Goal: Task Accomplishment & Management: Use online tool/utility

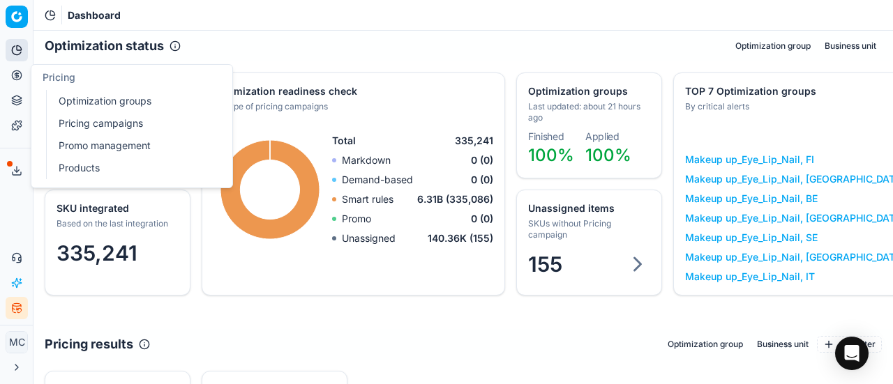
click at [19, 82] on button "Pricing" at bounding box center [17, 75] width 22 height 22
drag, startPoint x: 112, startPoint y: 103, endPoint x: 169, endPoint y: 84, distance: 60.7
click at [112, 103] on link "Optimization groups" at bounding box center [134, 101] width 162 height 20
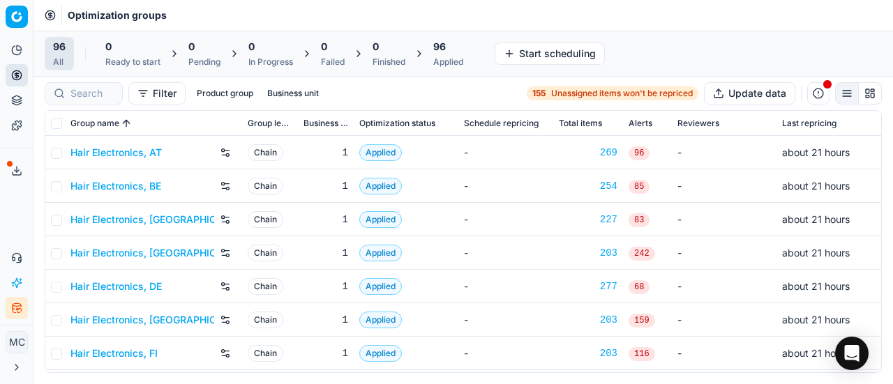
click at [159, 281] on link "Hair Electronics, DE" at bounding box center [115, 287] width 91 height 14
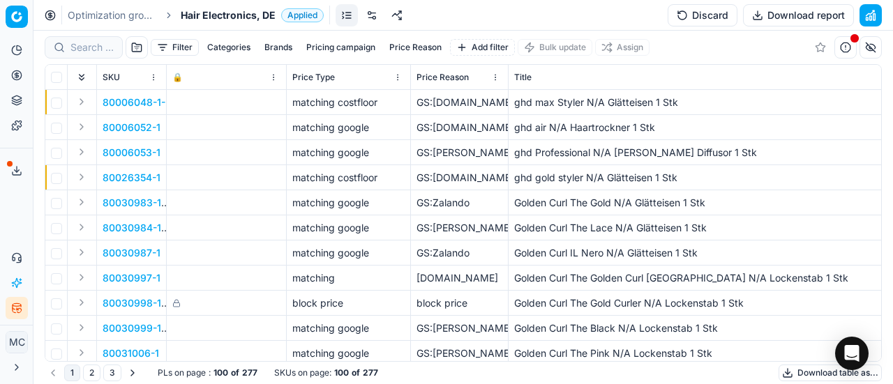
click at [92, 57] on div at bounding box center [84, 47] width 78 height 22
paste input "90015442-0024051"
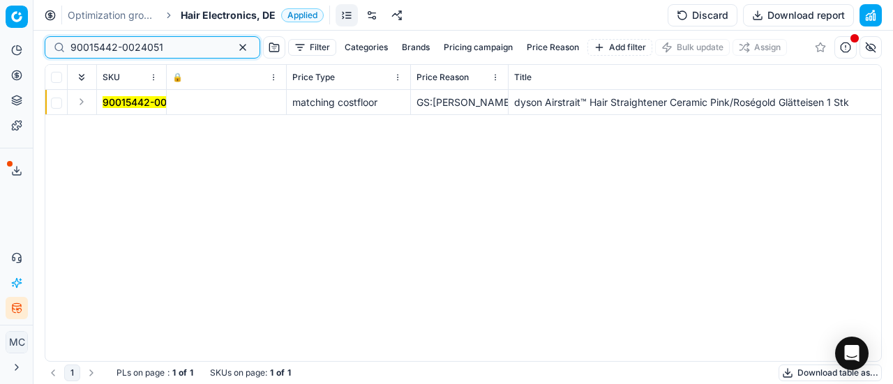
type input "90015442-0024051"
click at [80, 103] on button "Expand" at bounding box center [81, 101] width 17 height 17
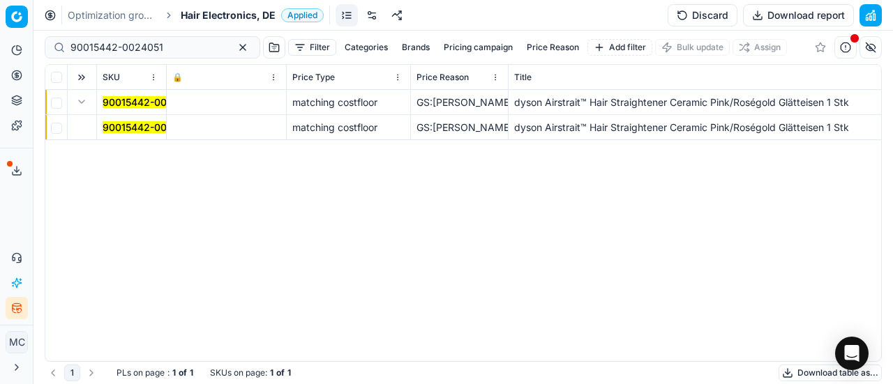
click at [119, 131] on mark "90015442-0024051" at bounding box center [149, 127] width 93 height 12
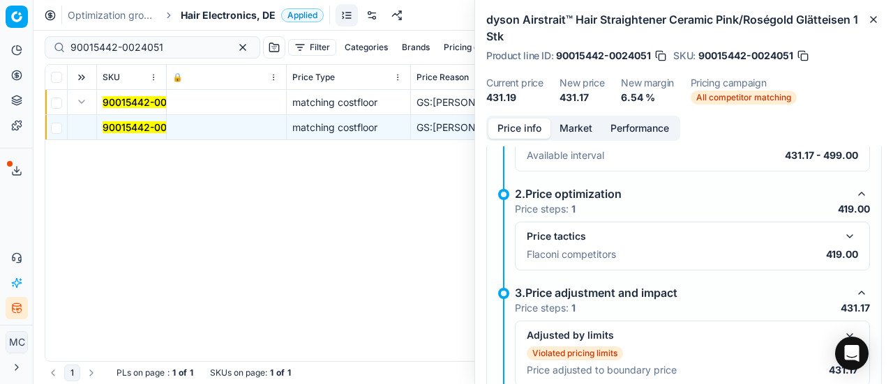
scroll to position [139, 0]
click at [841, 228] on button "button" at bounding box center [849, 235] width 17 height 17
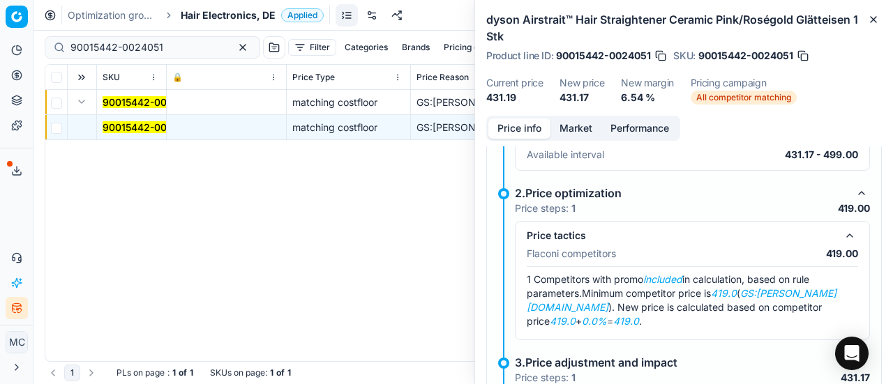
click at [577, 128] on button "Market" at bounding box center [575, 129] width 51 height 20
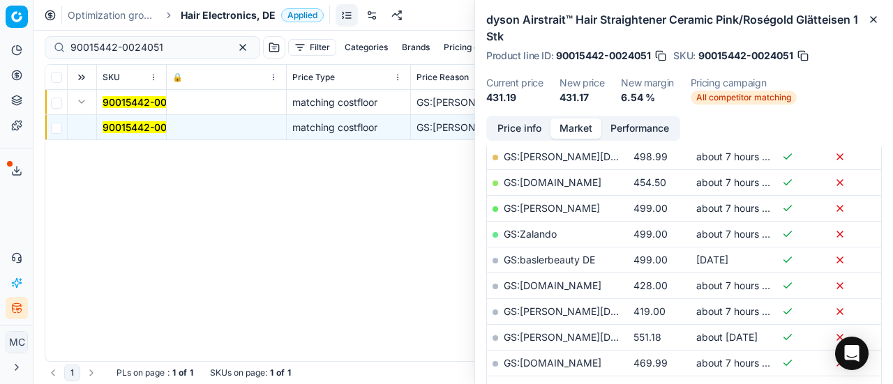
scroll to position [329, 0]
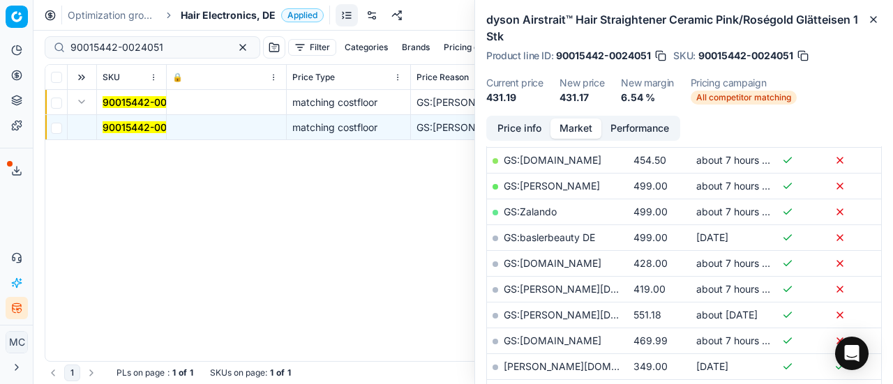
click at [567, 290] on link "GS:[PERSON_NAME][DOMAIN_NAME]" at bounding box center [593, 289] width 178 height 12
click at [199, 20] on span "Hair Electronics, DE" at bounding box center [228, 15] width 95 height 14
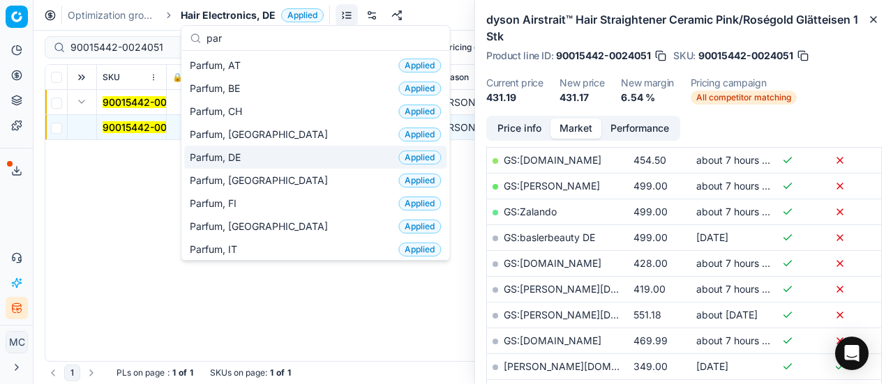
type input "par"
click at [227, 154] on span "Parfum, DE" at bounding box center [218, 158] width 56 height 14
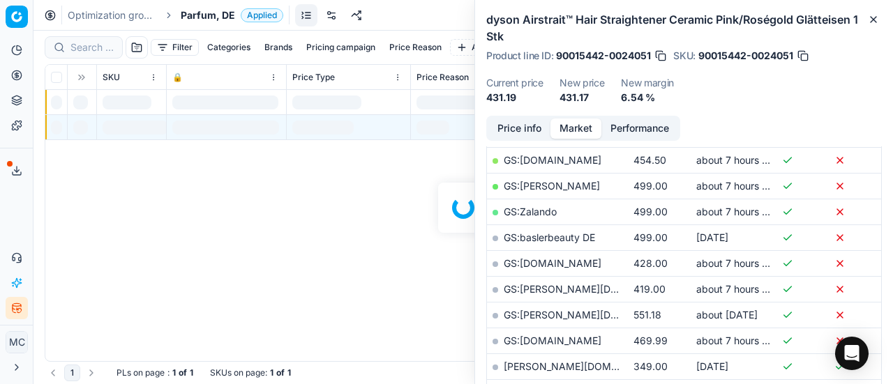
scroll to position [329, 0]
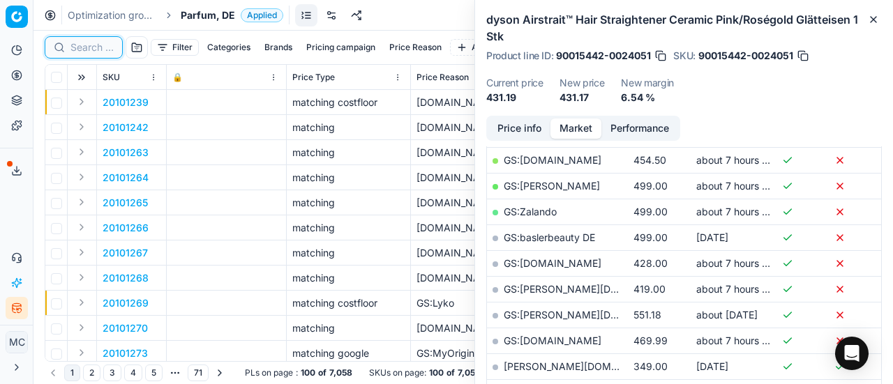
click at [90, 45] on input at bounding box center [91, 47] width 43 height 14
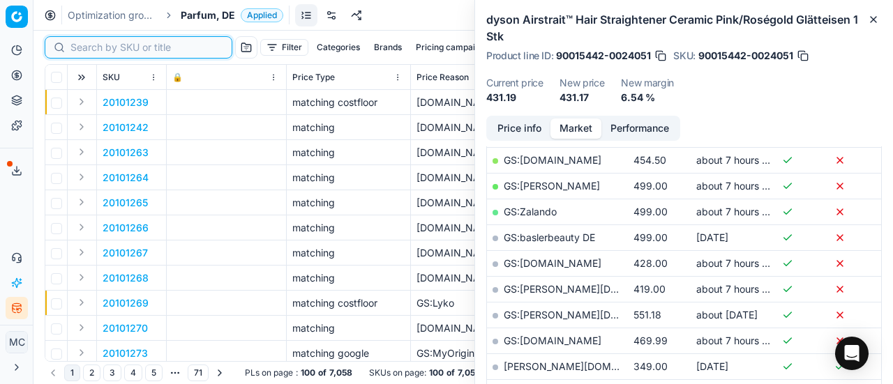
paste input "90015442-0024051"
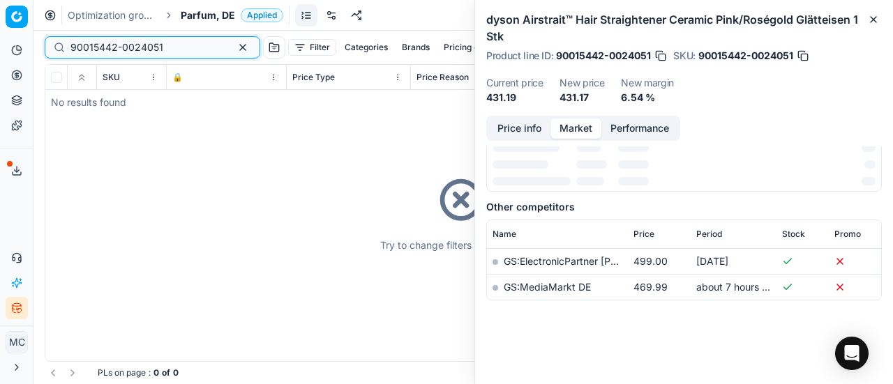
scroll to position [329, 0]
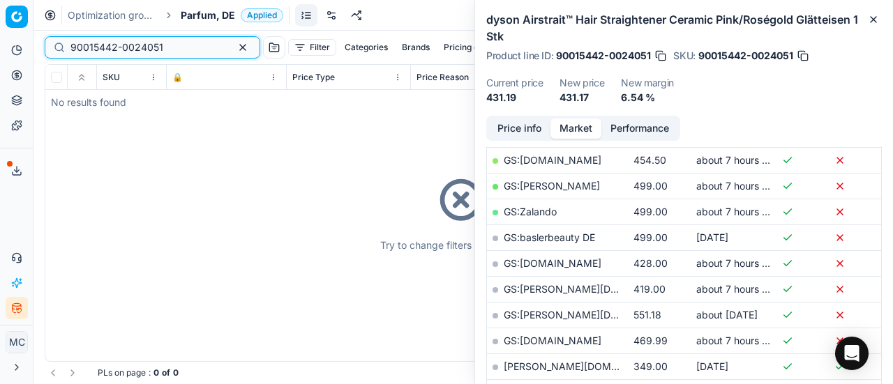
type input "90015442-0024051"
click at [218, 10] on span "Parfum, DE" at bounding box center [208, 15] width 54 height 14
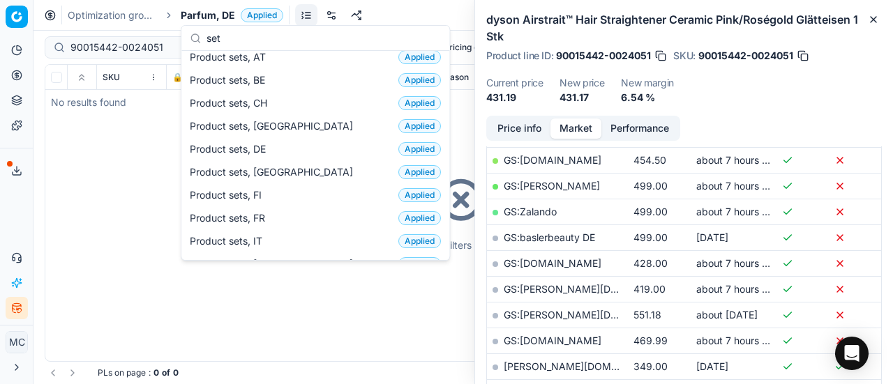
scroll to position [0, 0]
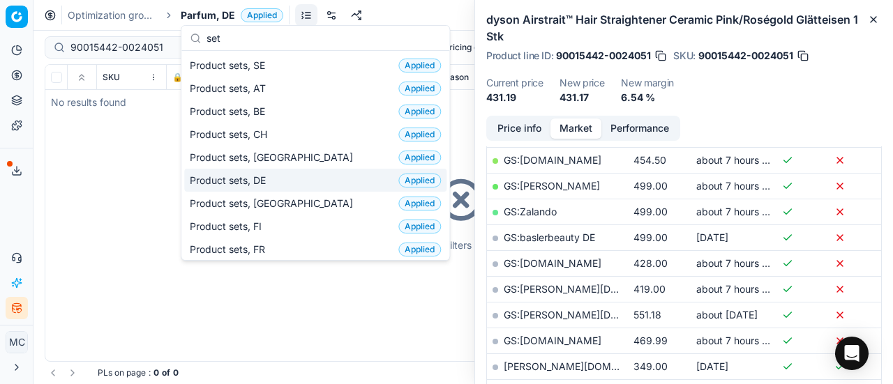
type input "set"
click at [275, 176] on div "Product sets, DE Applied" at bounding box center [315, 180] width 262 height 23
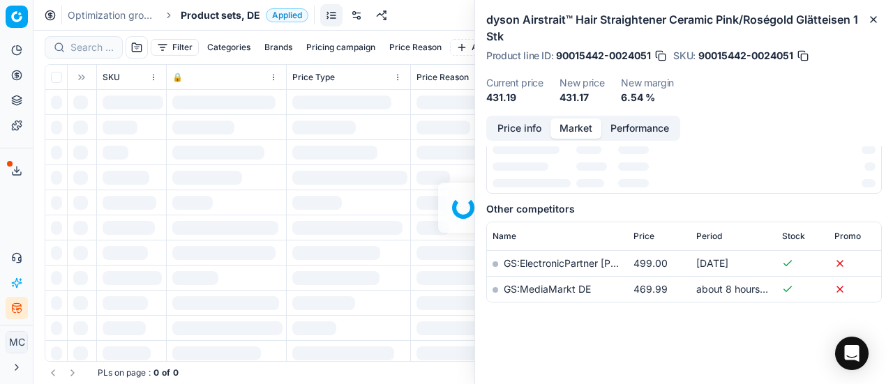
scroll to position [329, 0]
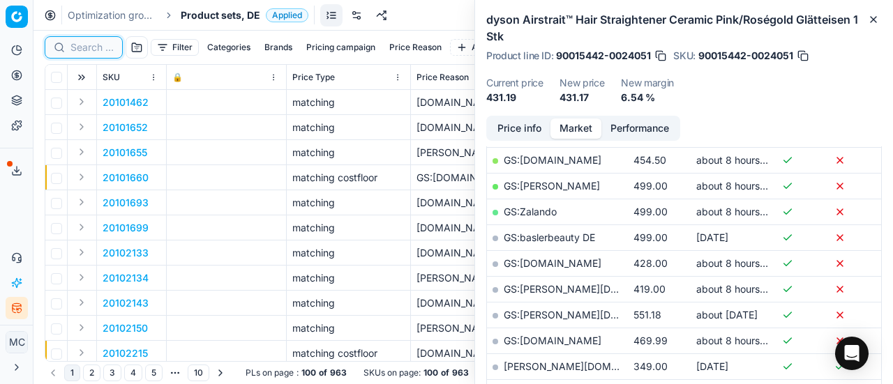
click at [86, 48] on input at bounding box center [91, 47] width 43 height 14
paste input "90015442-0024051"
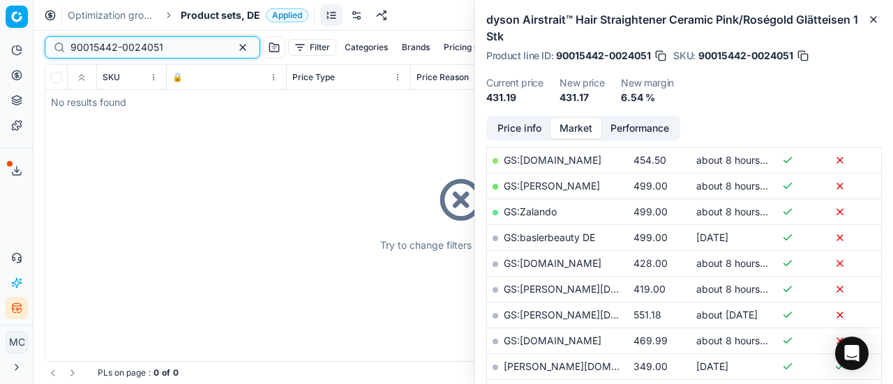
scroll to position [329, 0]
type input "90015442-0024051"
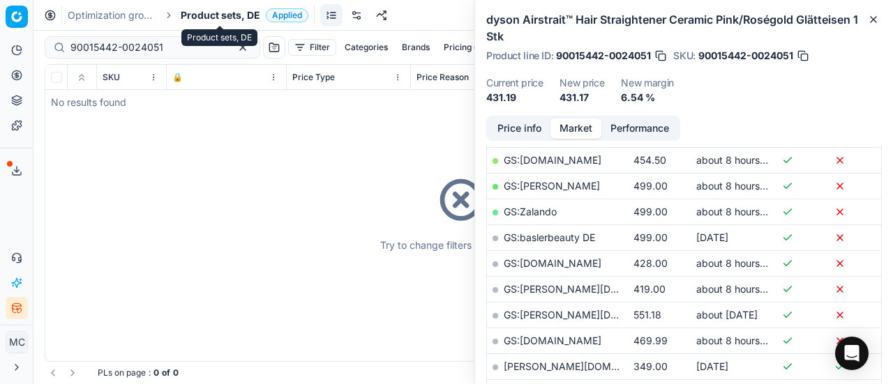
click at [214, 10] on span "Product sets, DE" at bounding box center [221, 15] width 80 height 14
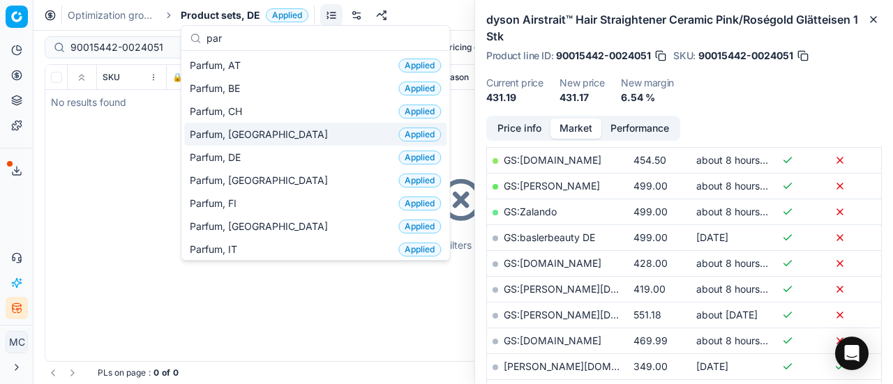
type input "par"
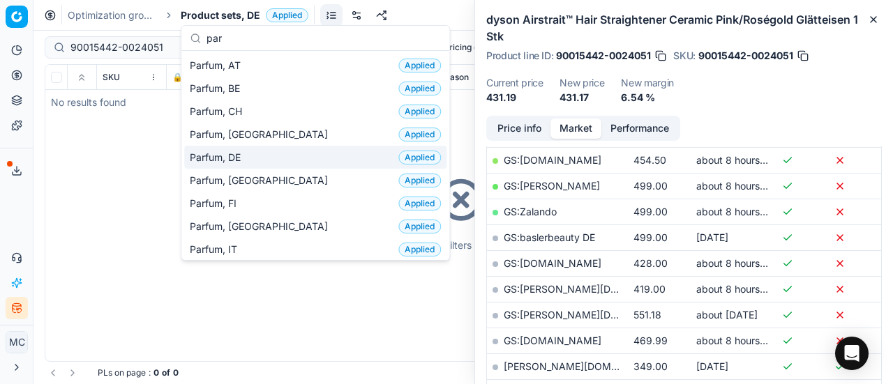
click at [256, 153] on div "Parfum, DE Applied" at bounding box center [315, 157] width 262 height 23
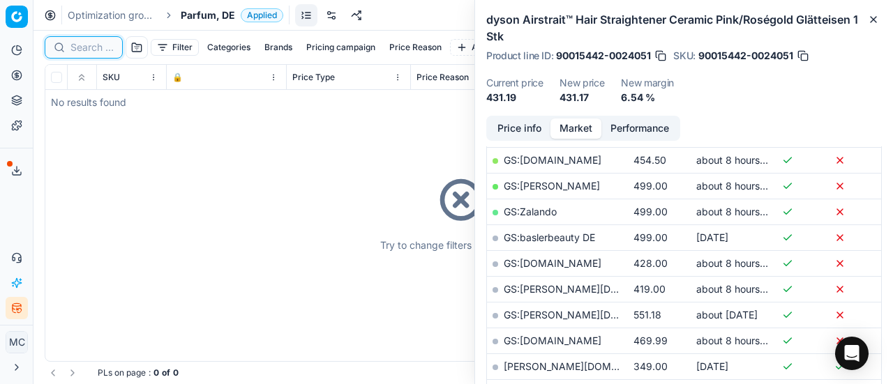
click at [75, 49] on input at bounding box center [91, 47] width 43 height 14
paste input "90015442-0024051"
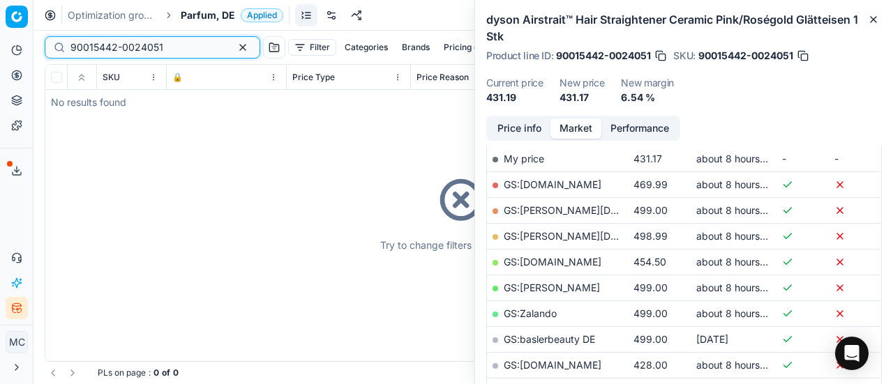
scroll to position [329, 0]
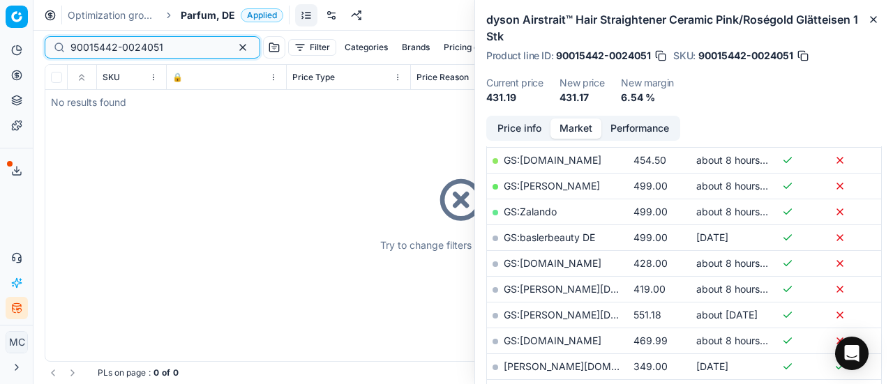
paste input "01457-0002107"
drag, startPoint x: 172, startPoint y: 40, endPoint x: 0, endPoint y: 55, distance: 172.9
click at [0, 52] on div "Pricing platform Analytics Pricing Product portfolio Templates Export service 2…" at bounding box center [446, 192] width 893 height 384
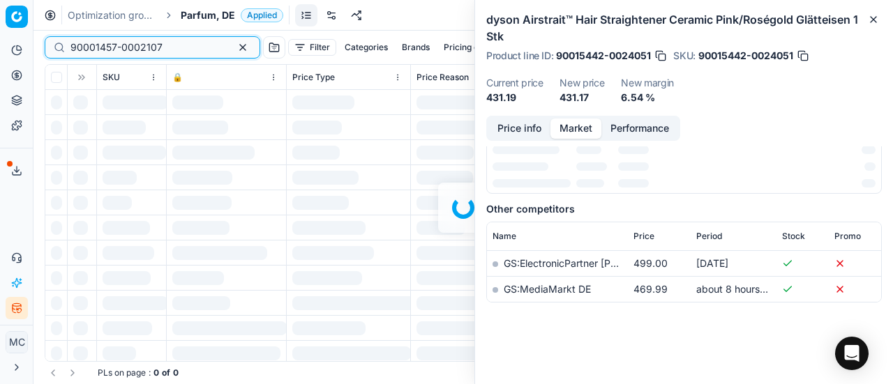
scroll to position [329, 0]
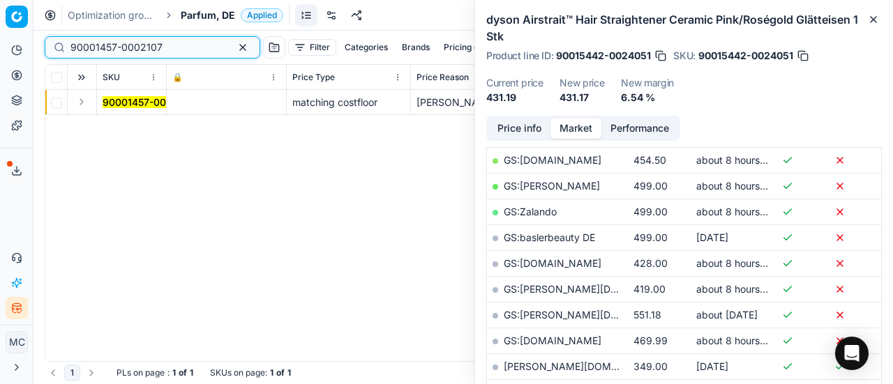
type input "90001457-0002107"
click at [77, 101] on button "Expand" at bounding box center [81, 101] width 17 height 17
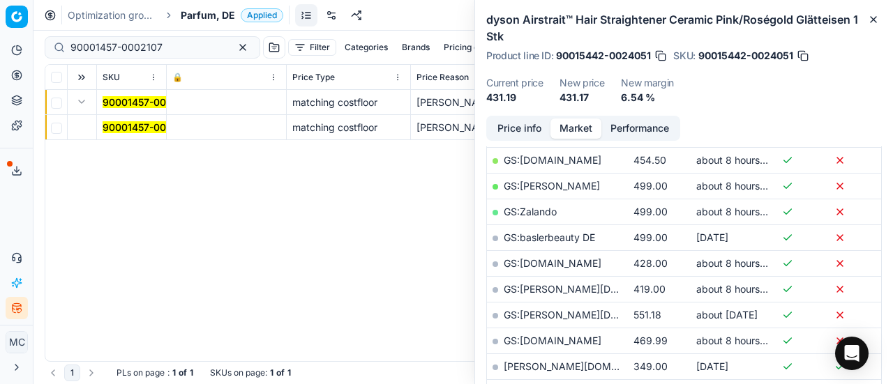
click at [145, 131] on mark "90001457-0002107" at bounding box center [149, 127] width 92 height 12
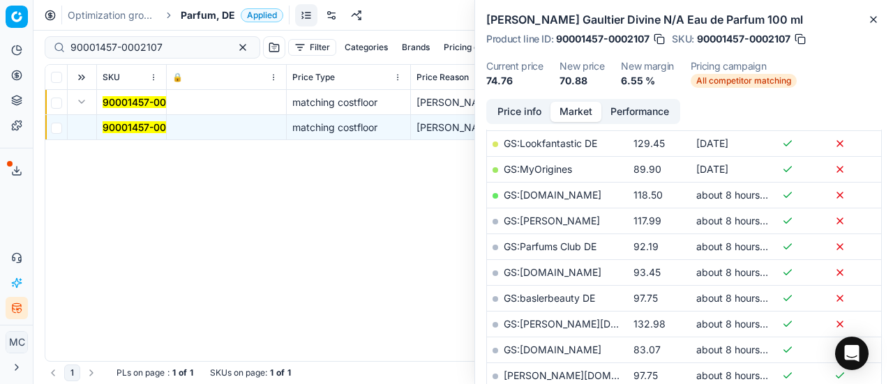
click at [517, 119] on button "Price info" at bounding box center [519, 112] width 62 height 20
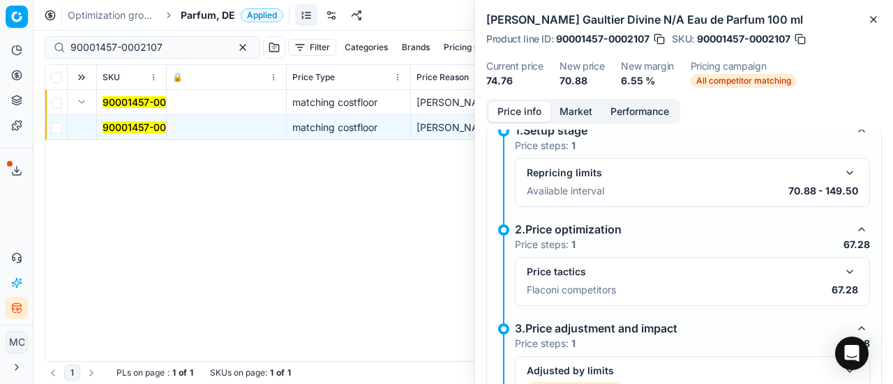
click at [581, 112] on button "Market" at bounding box center [575, 112] width 51 height 20
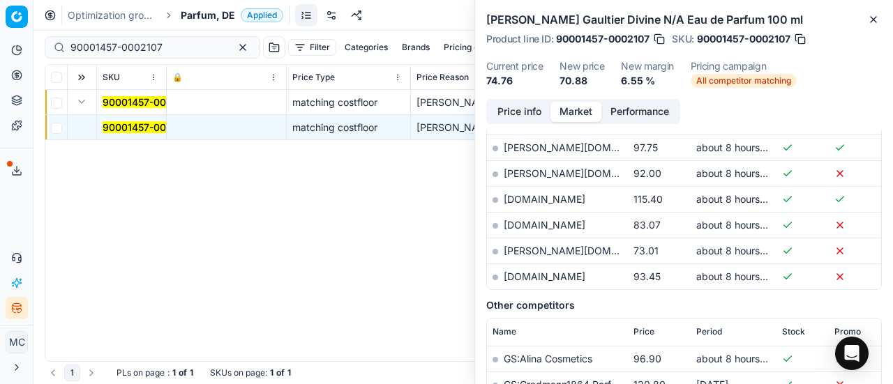
scroll to position [558, 0]
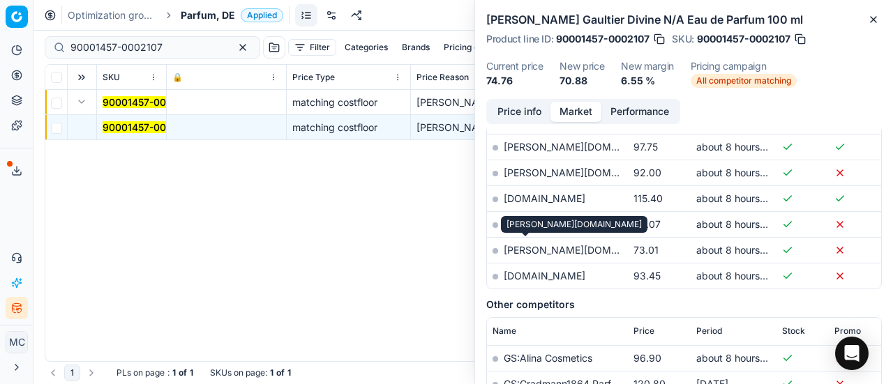
click at [535, 248] on link "[PERSON_NAME][DOMAIN_NAME]" at bounding box center [585, 250] width 162 height 12
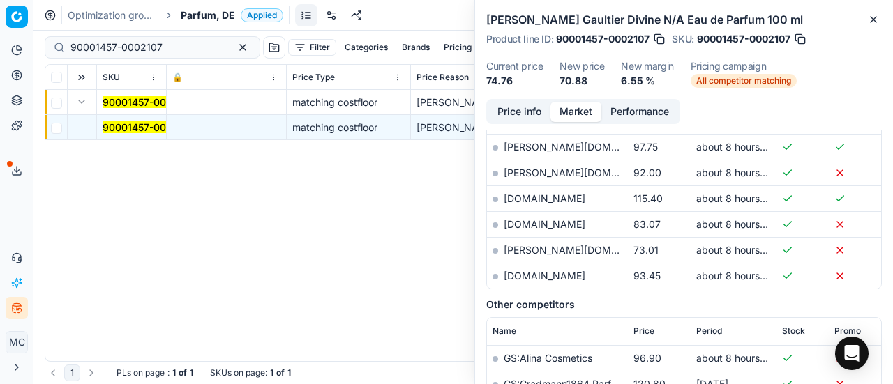
click at [190, 22] on span "Parfum, DE" at bounding box center [208, 15] width 54 height 14
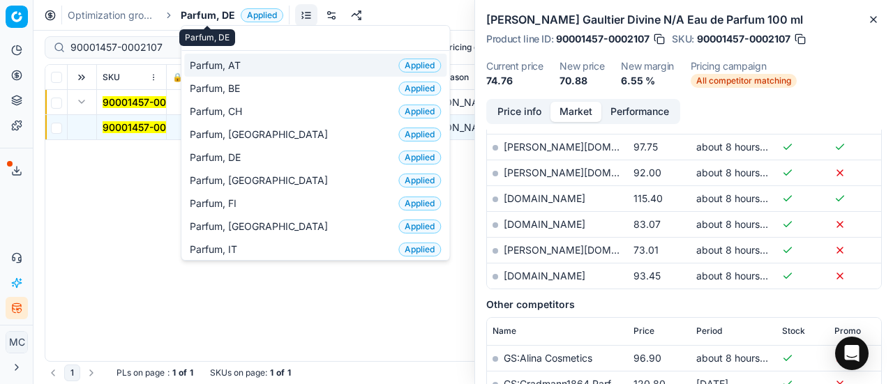
type input "par"
click at [225, 63] on span "Parfum, AT" at bounding box center [218, 66] width 56 height 14
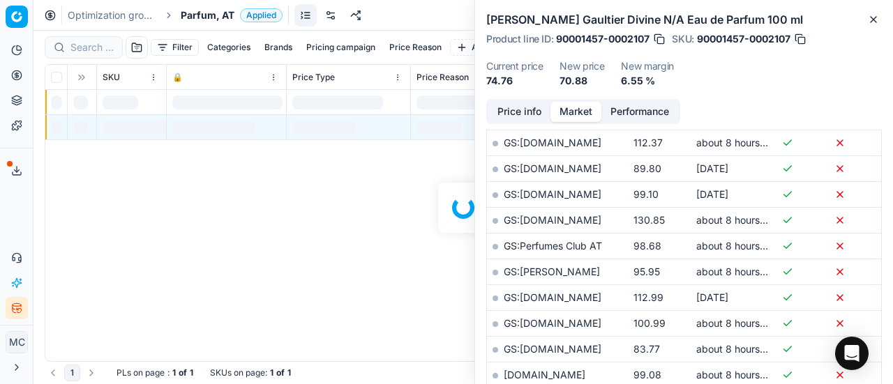
scroll to position [558, 0]
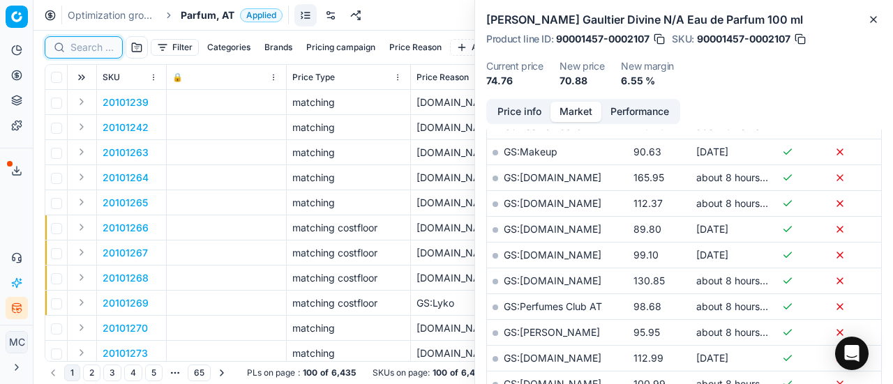
click at [78, 48] on input at bounding box center [91, 47] width 43 height 14
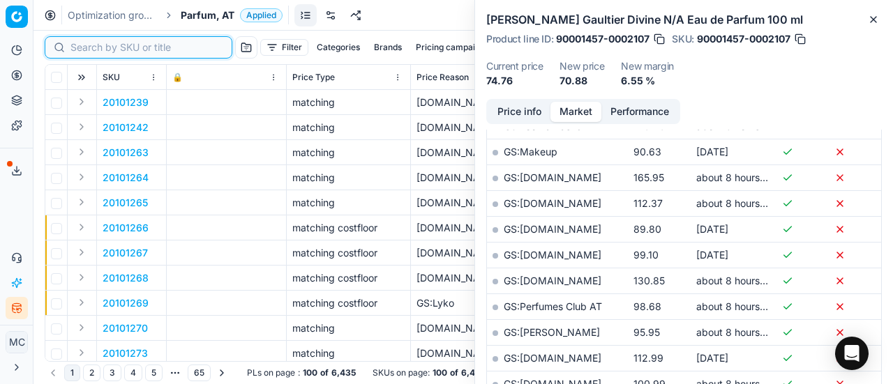
paste input "80012031-150"
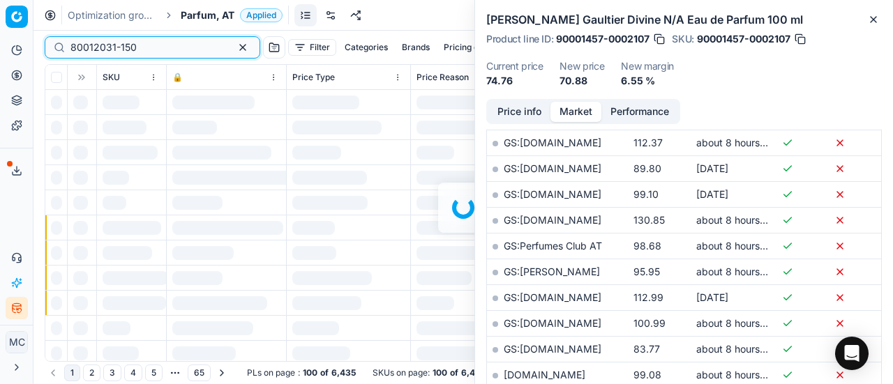
scroll to position [558, 0]
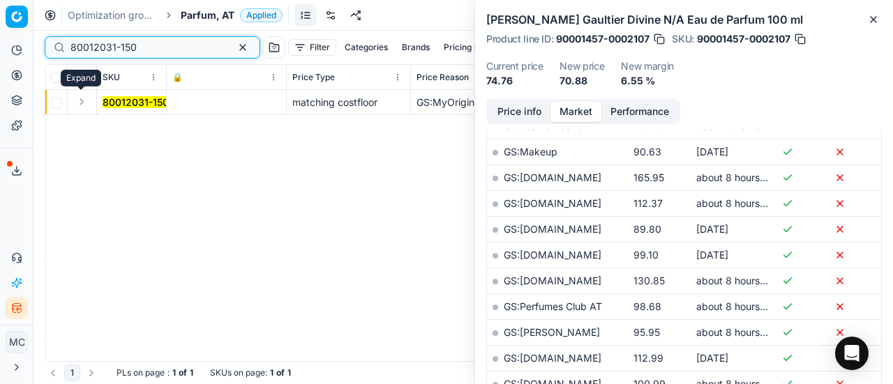
type input "80012031-150"
click at [81, 104] on button "Expand" at bounding box center [81, 101] width 17 height 17
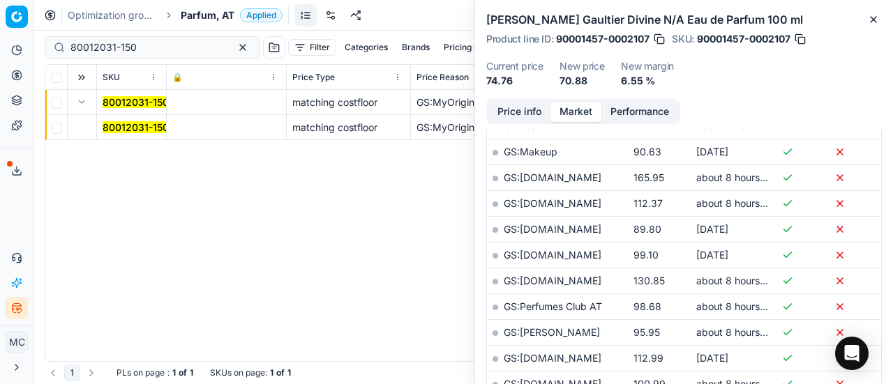
click at [121, 123] on mark "80012031-150" at bounding box center [136, 127] width 66 height 12
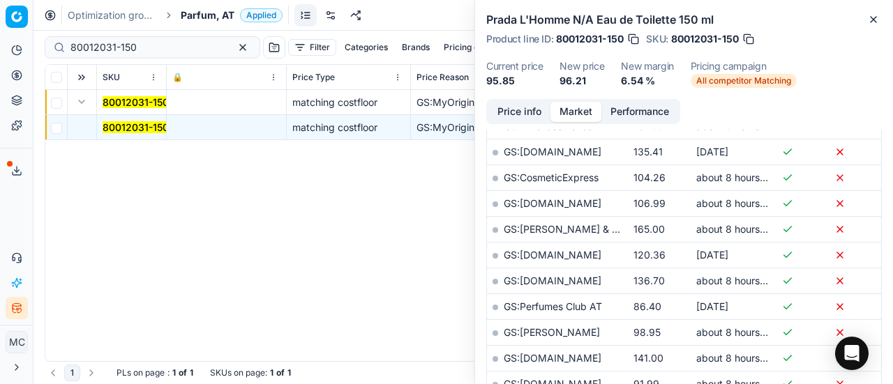
drag, startPoint x: 519, startPoint y: 108, endPoint x: 550, endPoint y: 123, distance: 34.9
click at [519, 108] on button "Price info" at bounding box center [519, 112] width 62 height 20
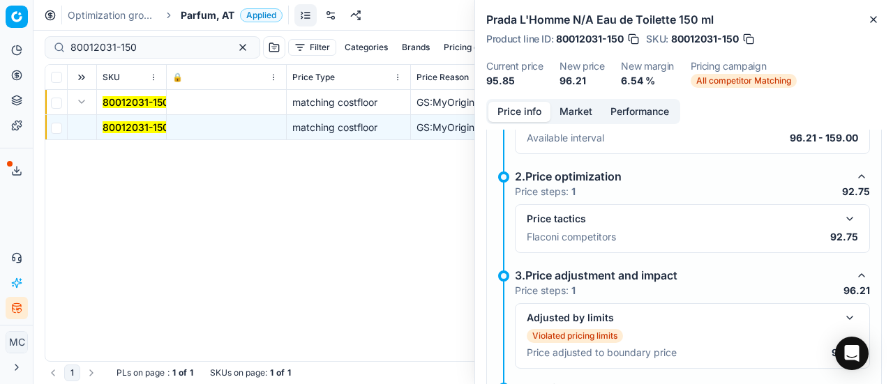
click at [841, 220] on button "button" at bounding box center [849, 219] width 17 height 17
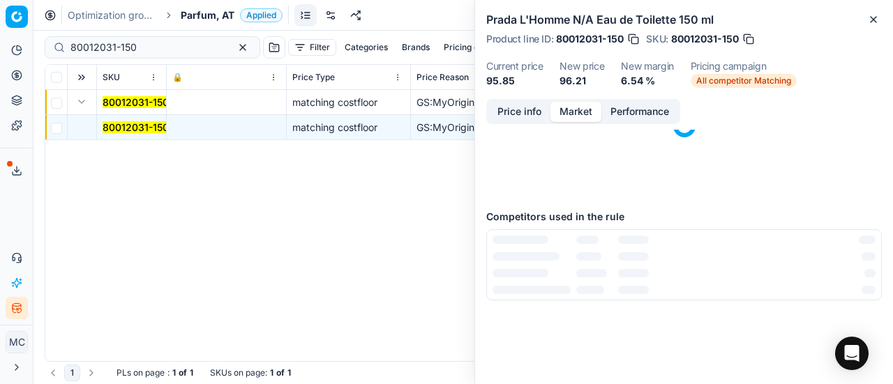
click at [580, 111] on button "Market" at bounding box center [575, 112] width 51 height 20
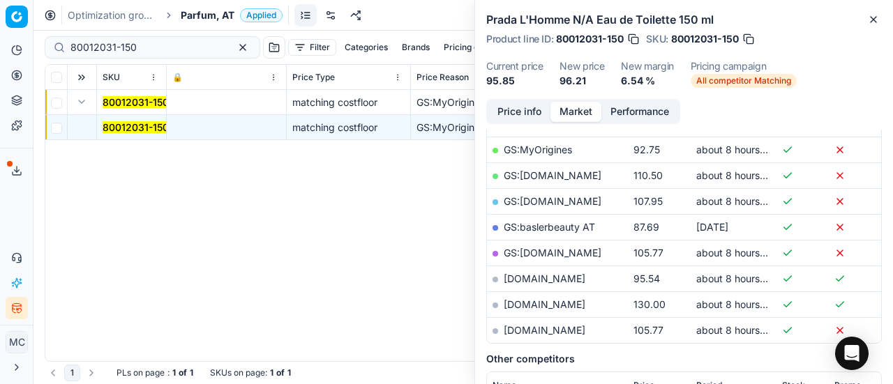
scroll to position [279, 0]
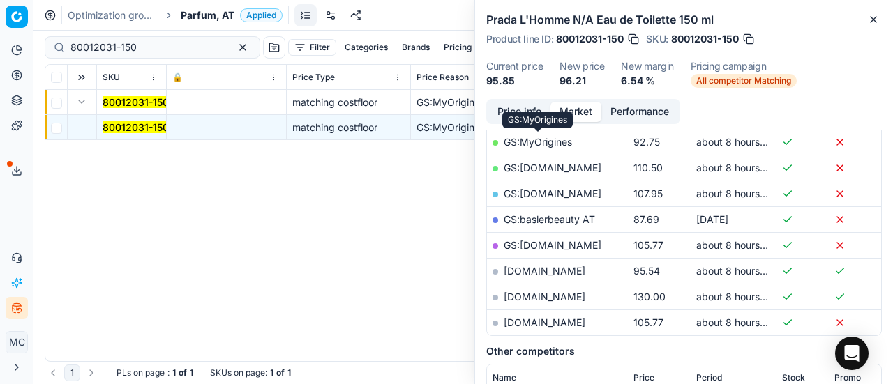
click at [572, 138] on link "GS:MyOrigines" at bounding box center [538, 142] width 68 height 12
click at [187, 16] on span "Parfum, AT" at bounding box center [208, 15] width 54 height 14
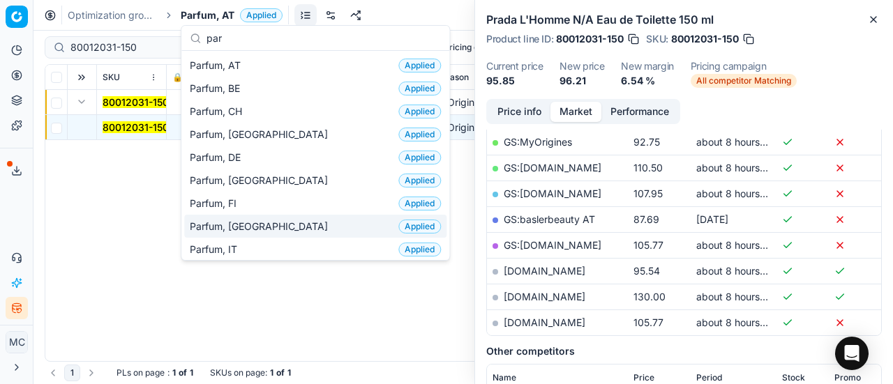
type input "par"
click at [249, 218] on div "Parfum, FR Applied" at bounding box center [315, 226] width 262 height 23
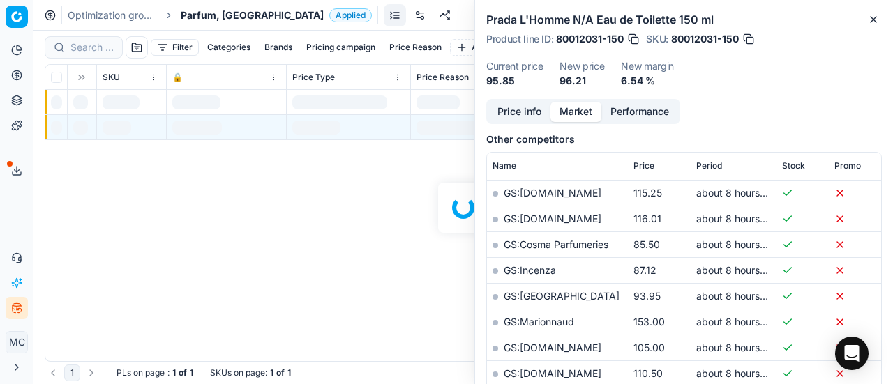
scroll to position [279, 0]
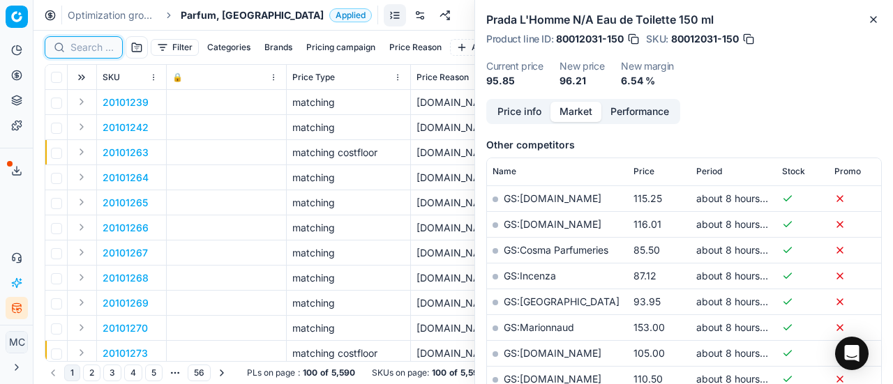
click at [95, 43] on input at bounding box center [91, 47] width 43 height 14
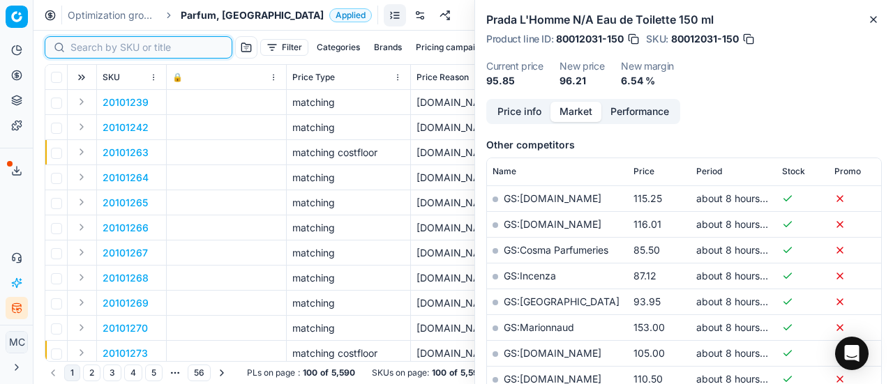
paste input "80052135-100"
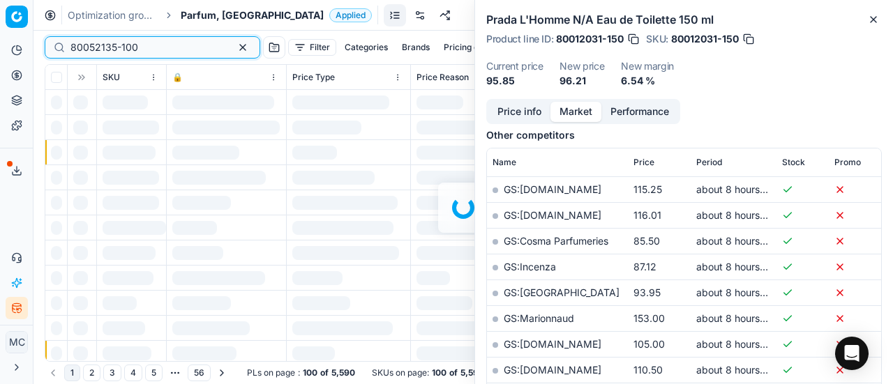
scroll to position [279, 0]
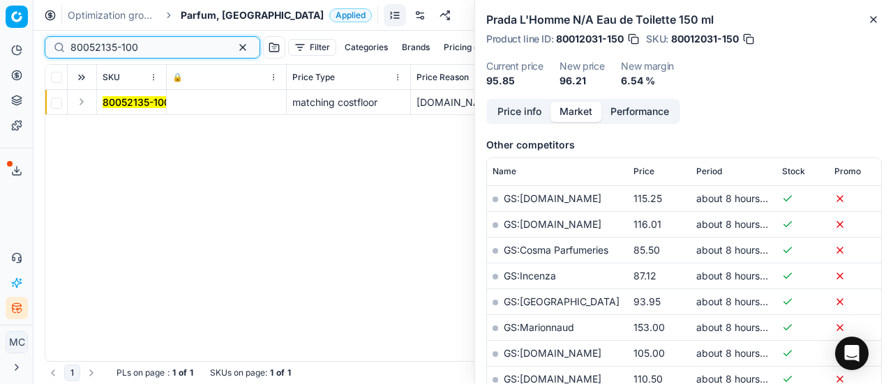
type input "80052135-100"
click at [81, 104] on button "Expand" at bounding box center [81, 101] width 17 height 17
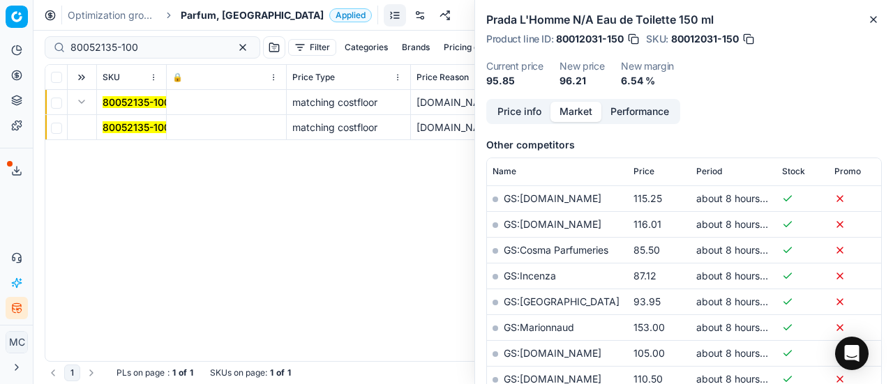
click at [134, 137] on td "80052135-100" at bounding box center [132, 127] width 70 height 25
click at [141, 129] on mark "80052135-100" at bounding box center [137, 127] width 68 height 12
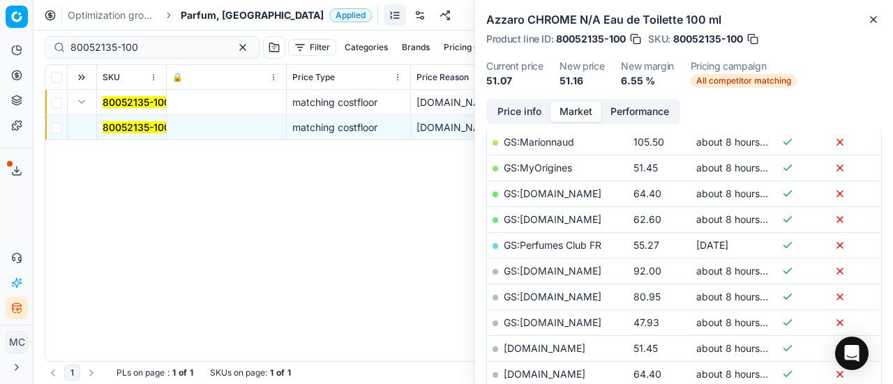
click at [524, 120] on button "Price info" at bounding box center [519, 112] width 62 height 20
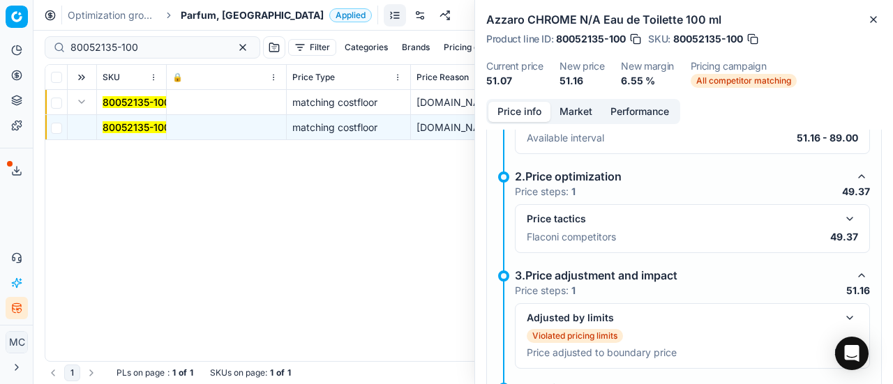
click at [841, 215] on button "button" at bounding box center [849, 219] width 17 height 17
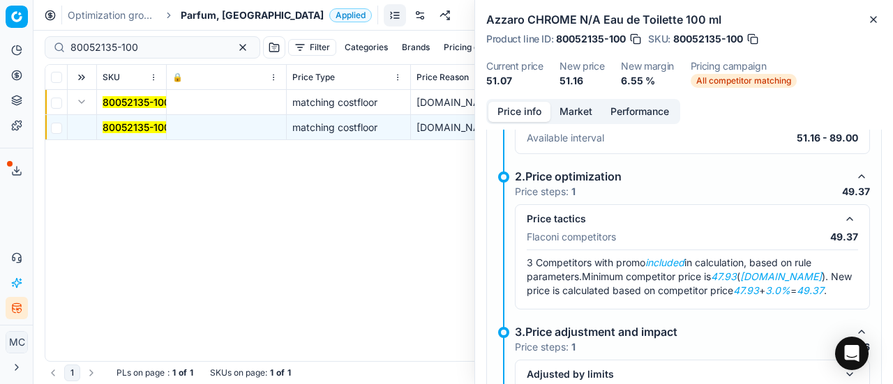
click at [578, 118] on button "Market" at bounding box center [575, 112] width 51 height 20
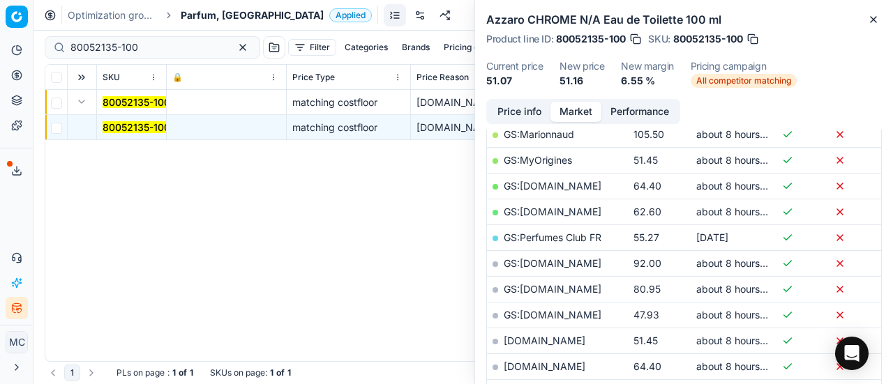
scroll to position [349, 0]
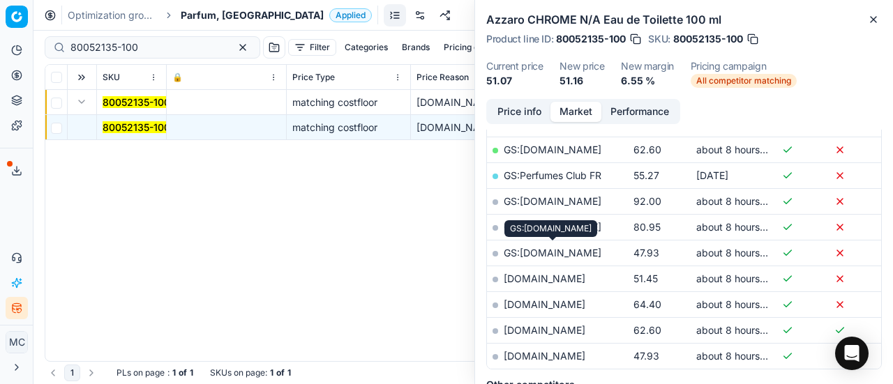
click at [584, 249] on link "GS:[DOMAIN_NAME]" at bounding box center [553, 253] width 98 height 12
click at [198, 16] on span "Parfum, [GEOGRAPHIC_DATA]" at bounding box center [252, 15] width 143 height 14
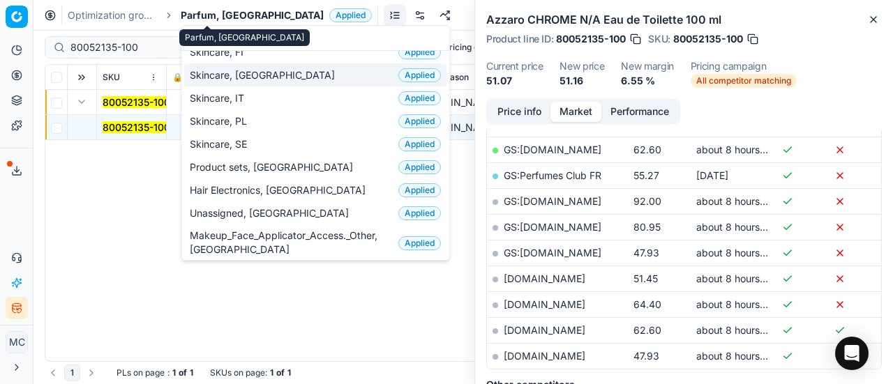
scroll to position [0, 0]
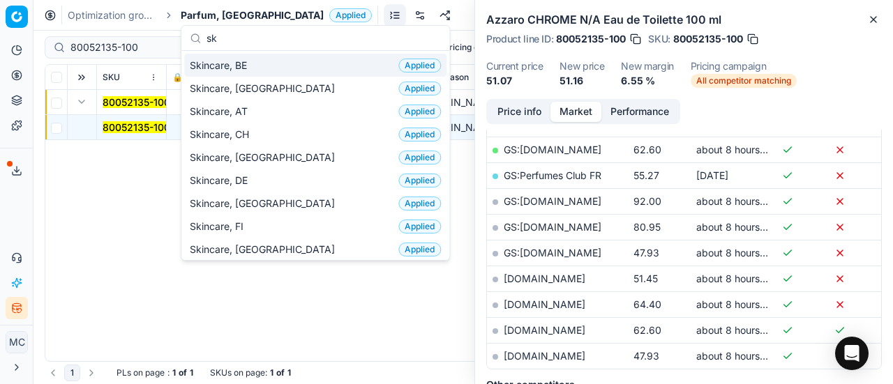
type input "sk"
click at [284, 58] on div "Skincare, BE Applied" at bounding box center [315, 65] width 262 height 23
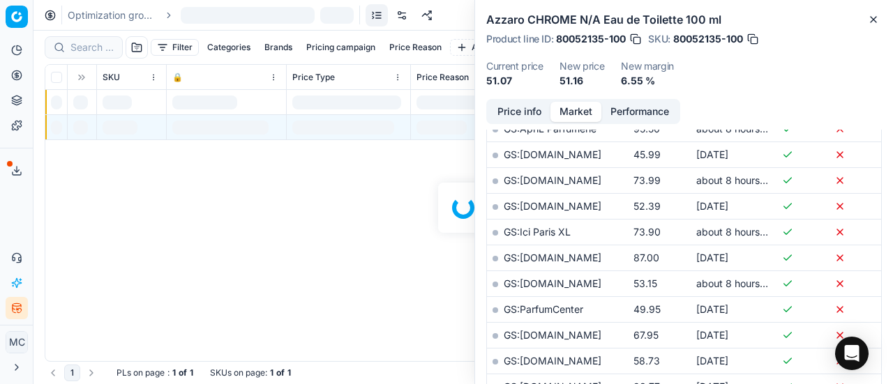
click at [88, 51] on div at bounding box center [462, 208] width 859 height 354
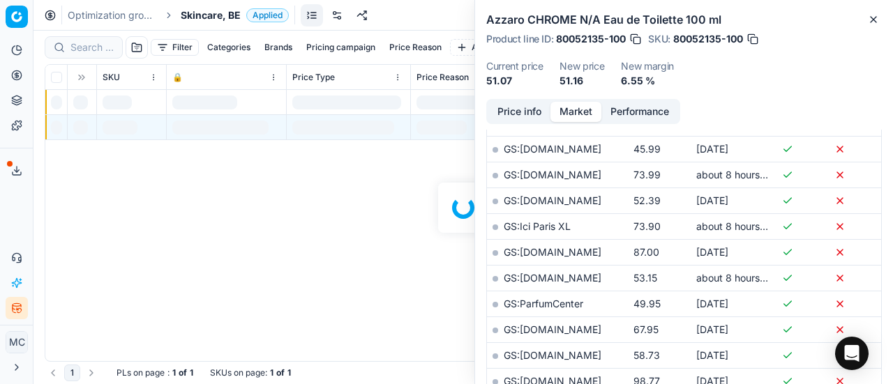
scroll to position [349, 0]
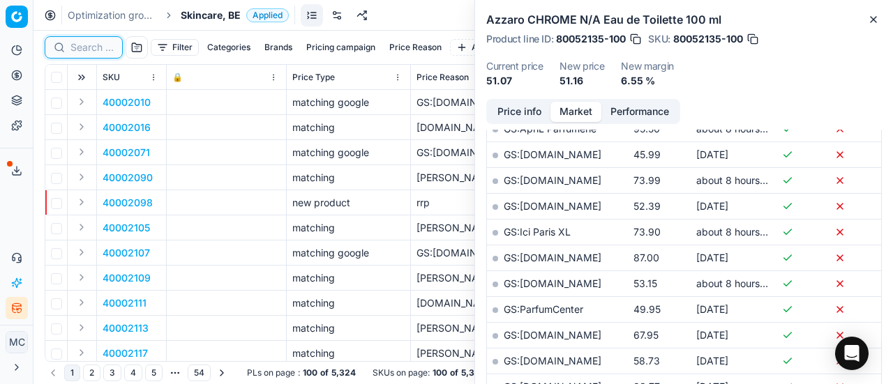
click at [88, 50] on input at bounding box center [91, 47] width 43 height 14
paste input "90000336-0000443"
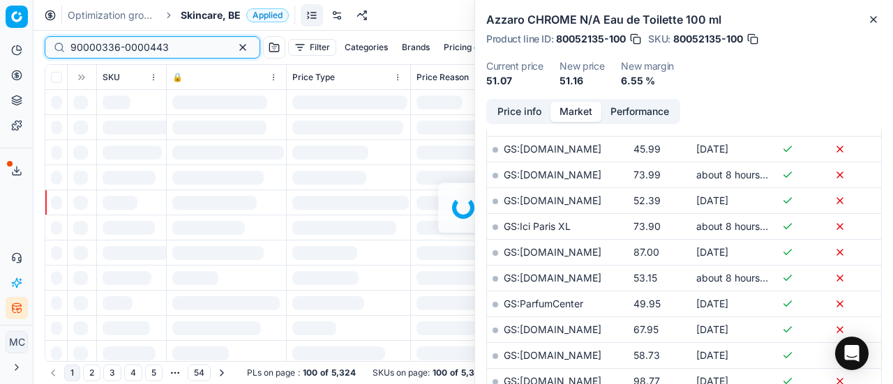
scroll to position [349, 0]
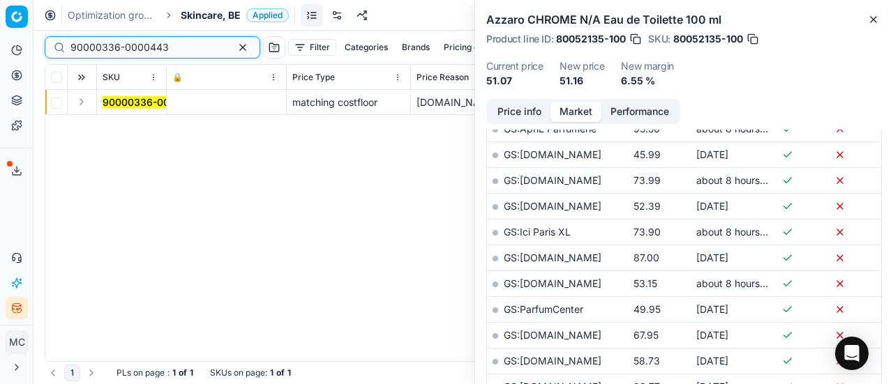
type input "90000336-0000443"
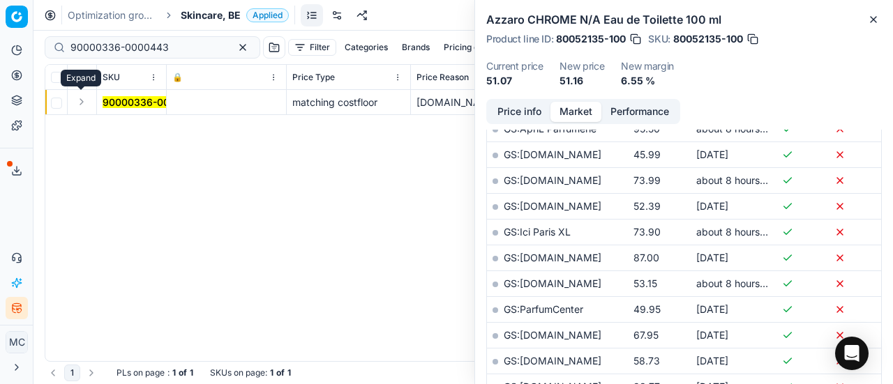
click at [85, 105] on button "Expand" at bounding box center [81, 101] width 17 height 17
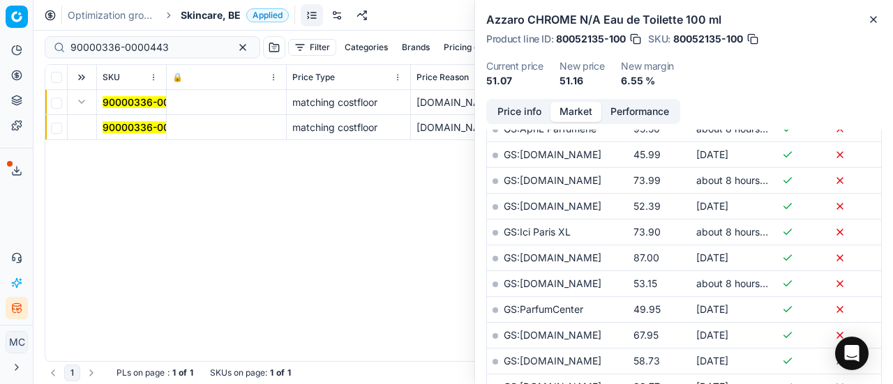
click at [133, 126] on mark "90000336-0000443" at bounding box center [152, 127] width 98 height 12
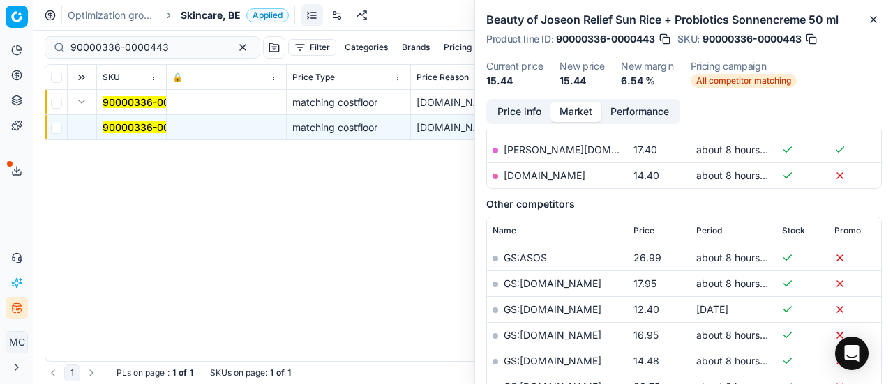
click at [506, 116] on button "Price info" at bounding box center [519, 112] width 62 height 20
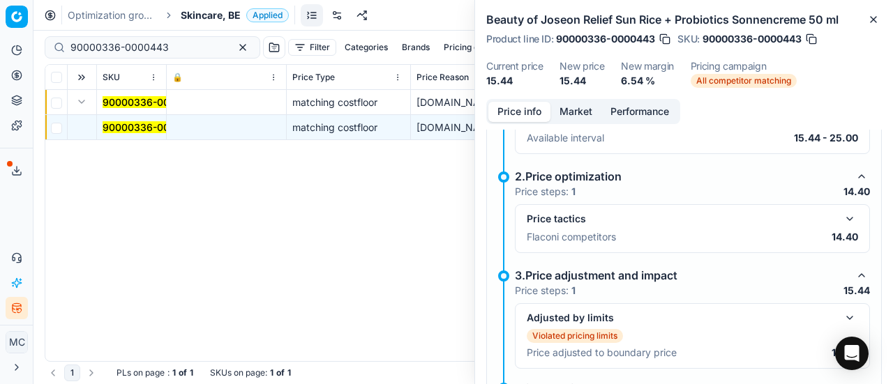
click at [841, 224] on button "button" at bounding box center [849, 219] width 17 height 17
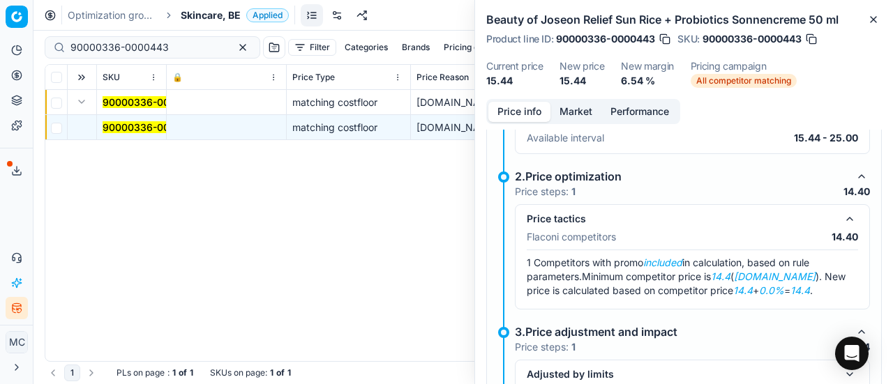
click at [570, 110] on button "Market" at bounding box center [575, 112] width 51 height 20
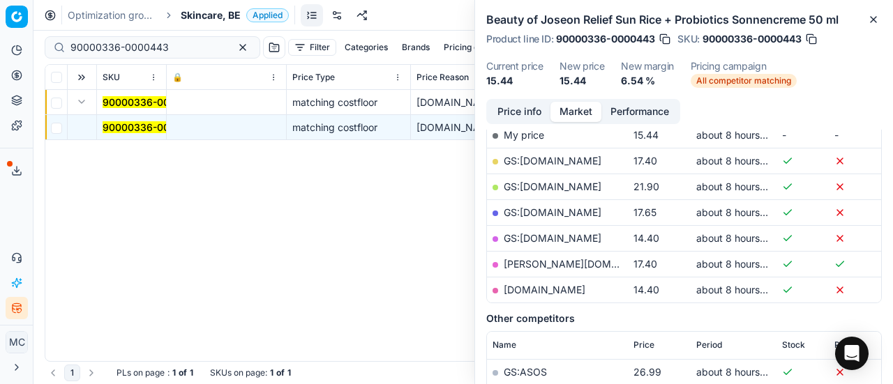
scroll to position [279, 0]
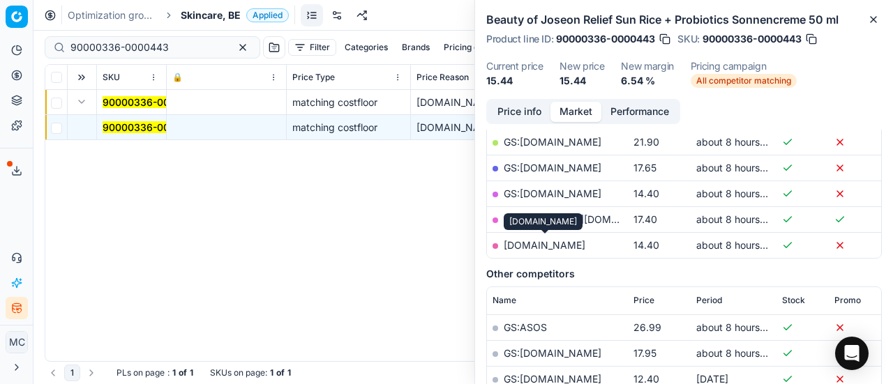
click at [573, 241] on link "[DOMAIN_NAME]" at bounding box center [545, 245] width 82 height 12
click at [208, 15] on span "Skincare, BE" at bounding box center [211, 15] width 60 height 14
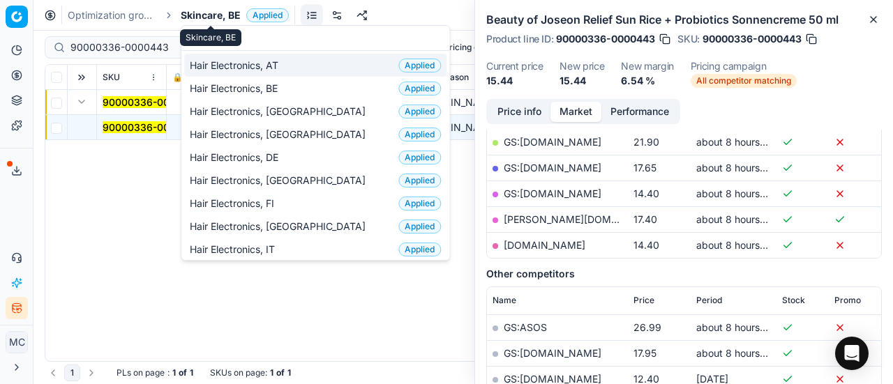
scroll to position [174, 0]
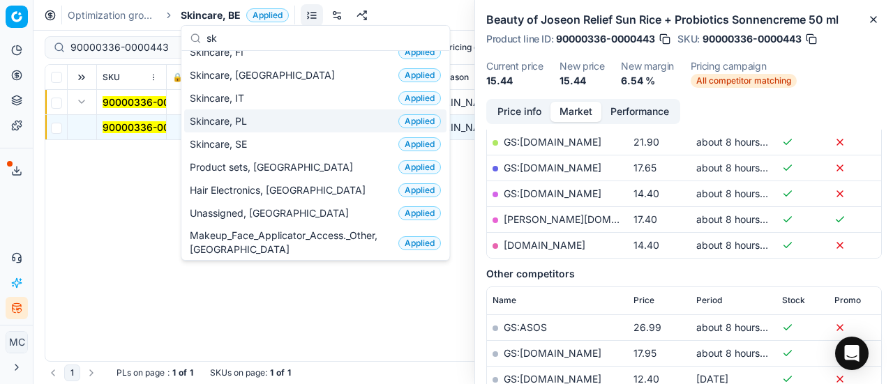
type input "sk"
click at [257, 100] on div "Skincare, IT Applied" at bounding box center [315, 97] width 262 height 23
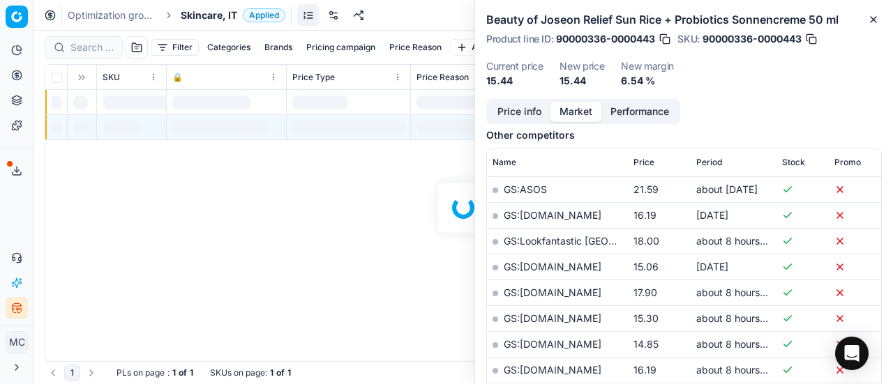
scroll to position [279, 0]
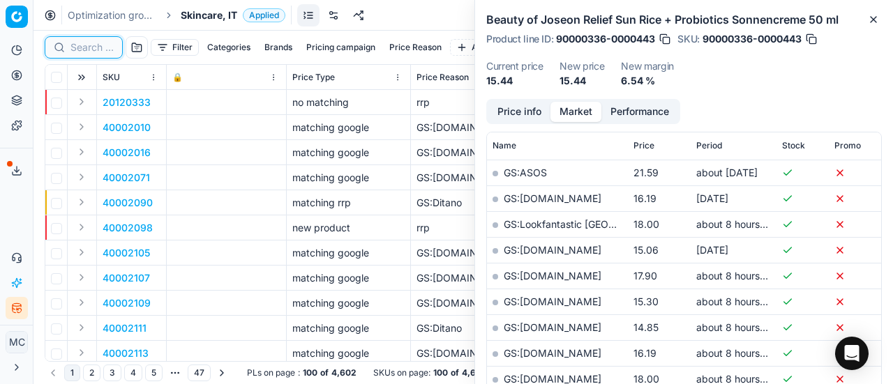
click at [94, 51] on input at bounding box center [91, 47] width 43 height 14
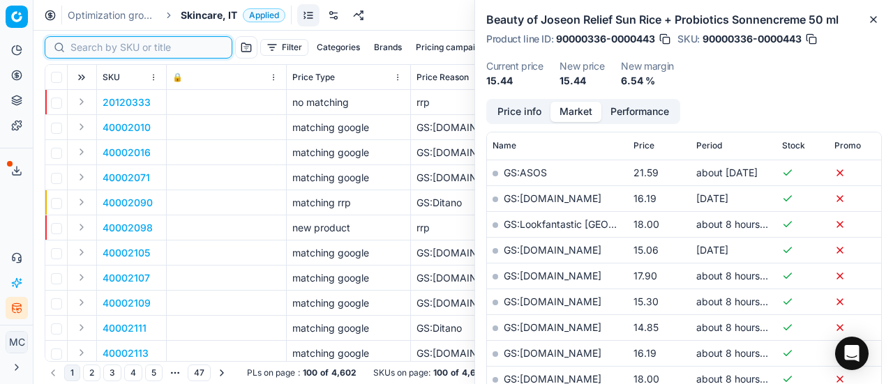
paste input "80059152-30"
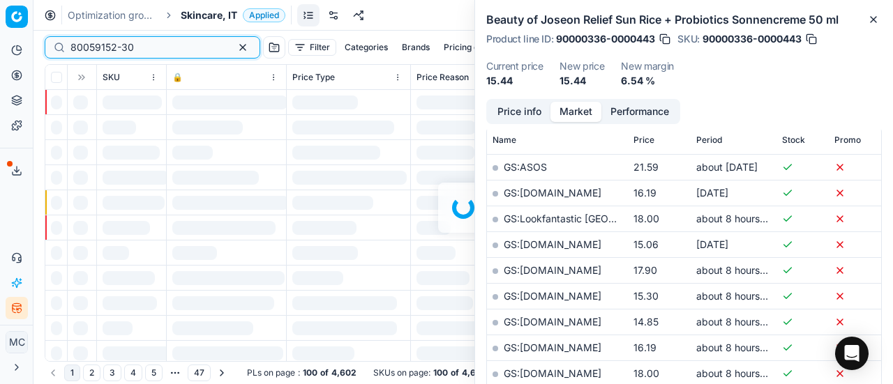
scroll to position [279, 0]
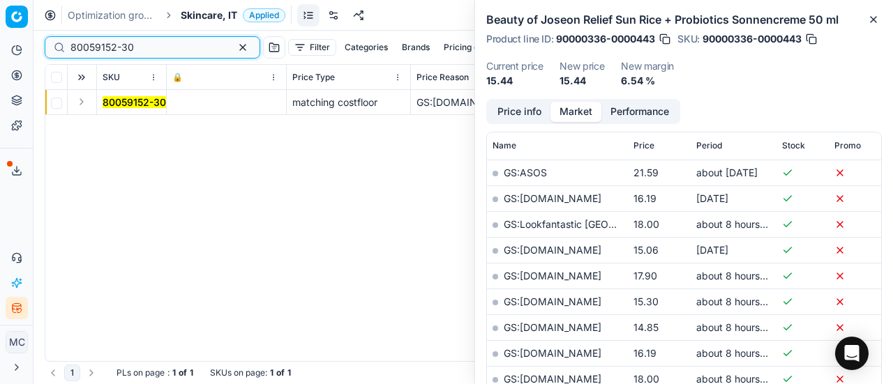
type input "80059152-30"
click at [82, 103] on button "Expand" at bounding box center [81, 101] width 17 height 17
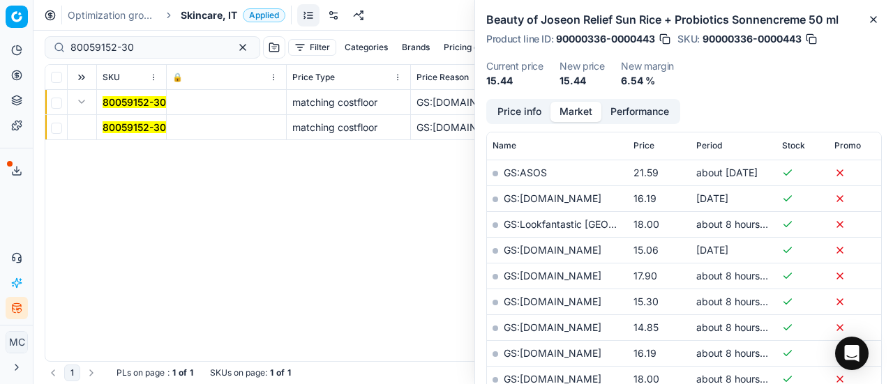
click at [121, 127] on mark "80059152-30" at bounding box center [134, 127] width 63 height 12
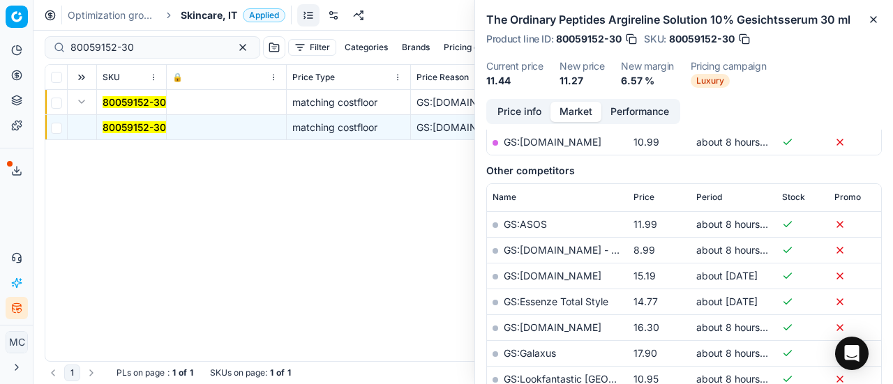
click at [520, 114] on button "Price info" at bounding box center [519, 112] width 62 height 20
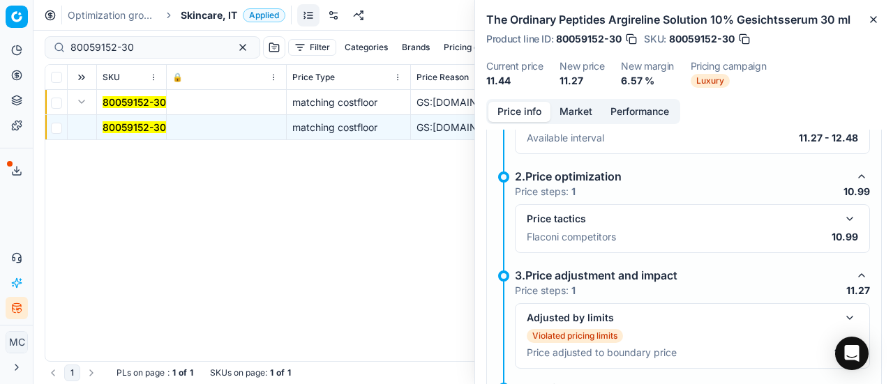
click at [841, 220] on button "button" at bounding box center [849, 219] width 17 height 17
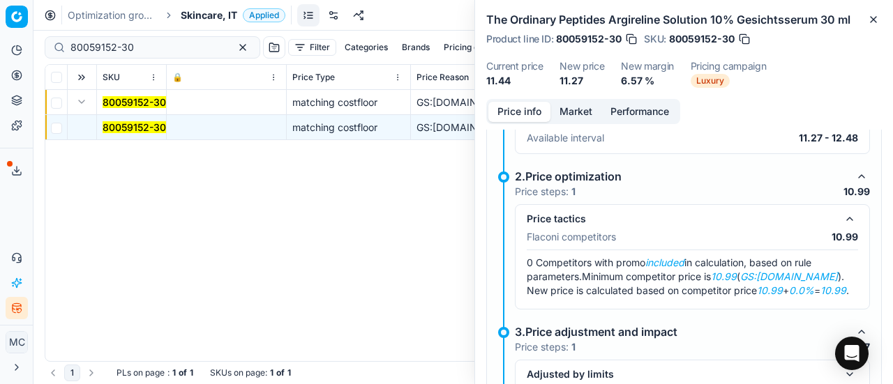
click at [577, 116] on button "Market" at bounding box center [575, 112] width 51 height 20
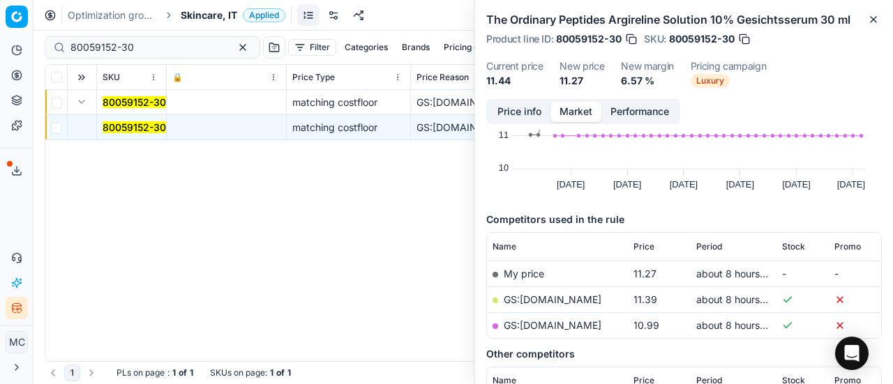
scroll to position [139, 0]
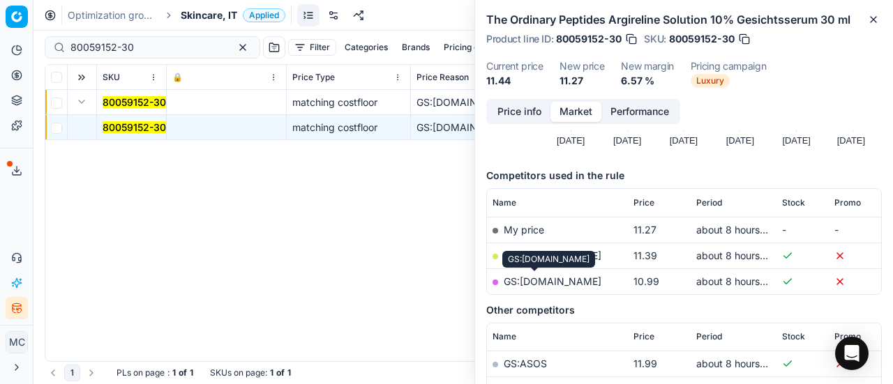
click at [543, 281] on link "GS:[DOMAIN_NAME]" at bounding box center [553, 281] width 98 height 12
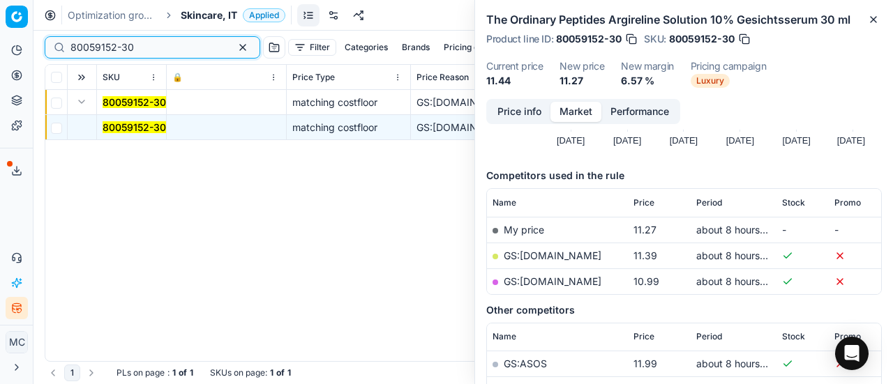
drag, startPoint x: 156, startPoint y: 47, endPoint x: 0, endPoint y: 17, distance: 159.2
click at [0, 17] on div "Pricing platform Analytics Pricing Product portfolio Templates Export service 2…" at bounding box center [446, 192] width 893 height 384
click at [133, 119] on td "80059152-30" at bounding box center [132, 127] width 70 height 25
click at [135, 127] on mark "80059152-30" at bounding box center [134, 127] width 63 height 12
click at [151, 128] on mark "80059152-30" at bounding box center [134, 127] width 63 height 12
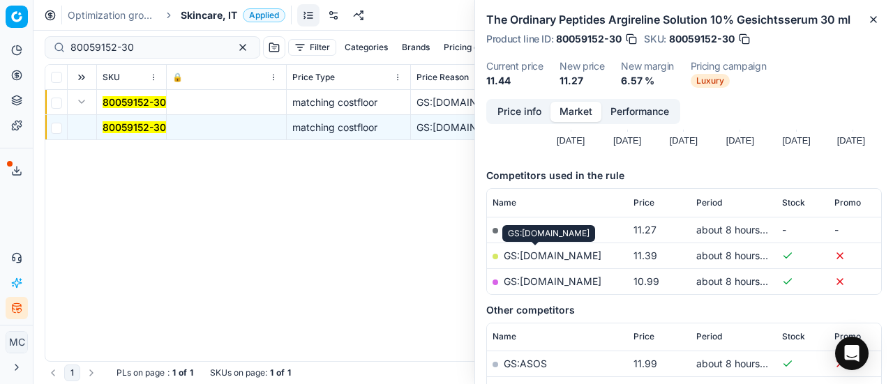
click at [530, 255] on link "GS:[DOMAIN_NAME]" at bounding box center [553, 256] width 98 height 12
click at [190, 19] on span "Skincare, IT" at bounding box center [209, 15] width 56 height 14
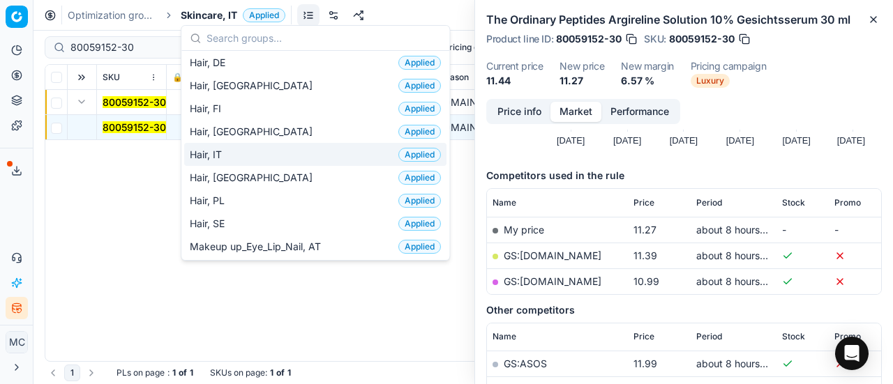
scroll to position [418, 0]
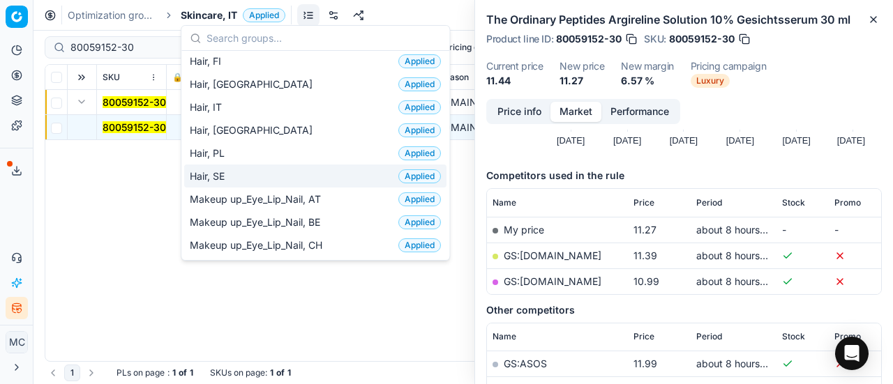
click at [252, 175] on div "Hair, SE Applied" at bounding box center [315, 176] width 262 height 23
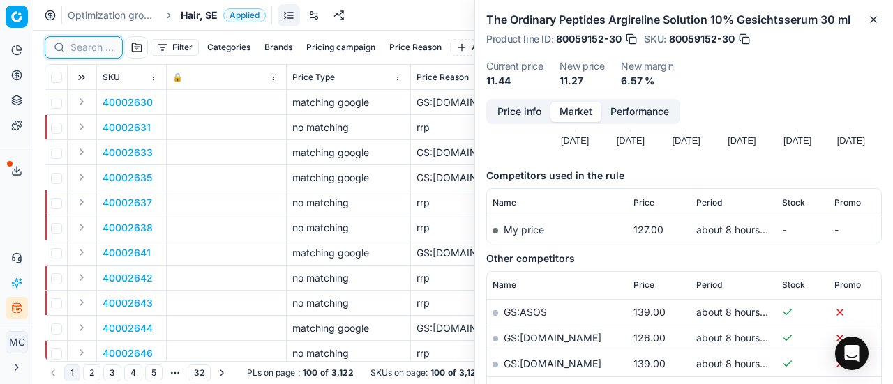
click at [93, 47] on input at bounding box center [91, 47] width 43 height 14
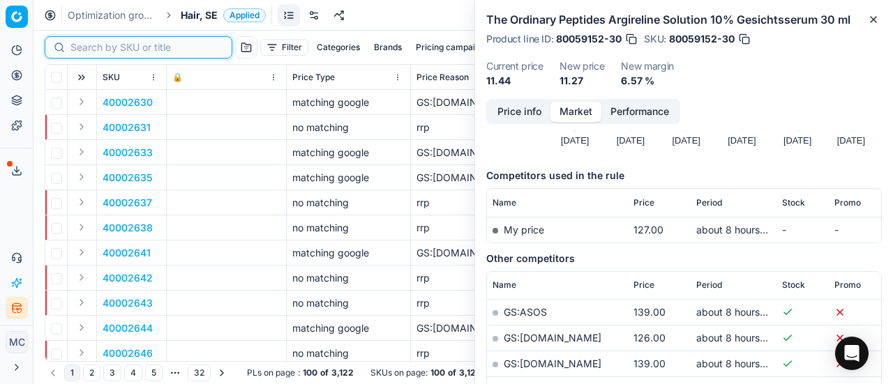
paste input "80059152-30"
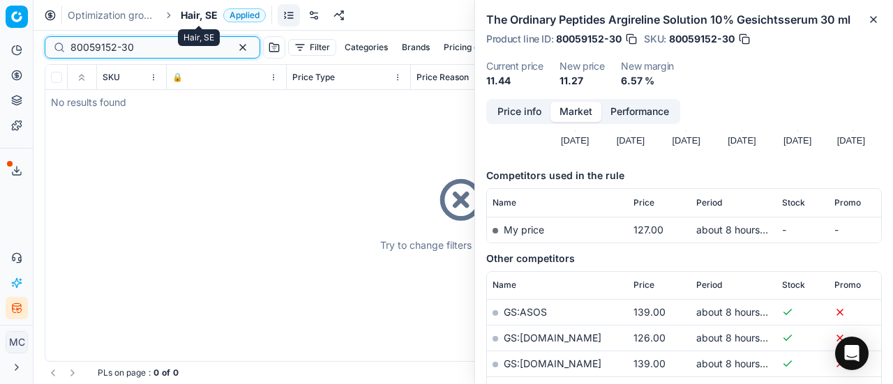
type input "80059152-30"
click at [201, 14] on span "Hair, SE" at bounding box center [199, 15] width 37 height 14
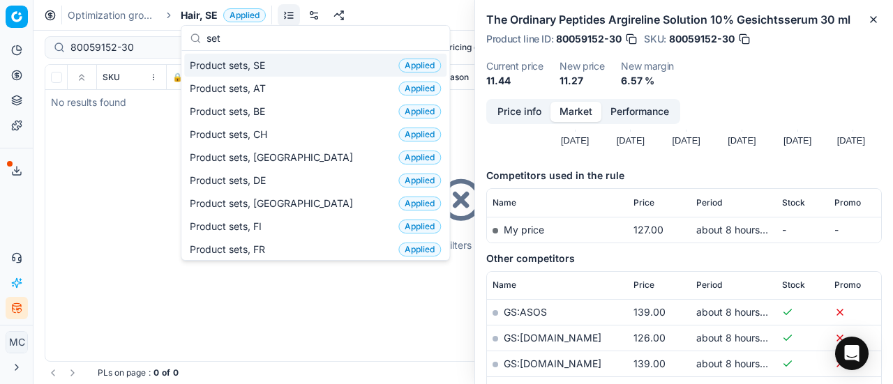
type input "set"
click at [298, 68] on div "Product sets, SE Applied" at bounding box center [315, 65] width 262 height 23
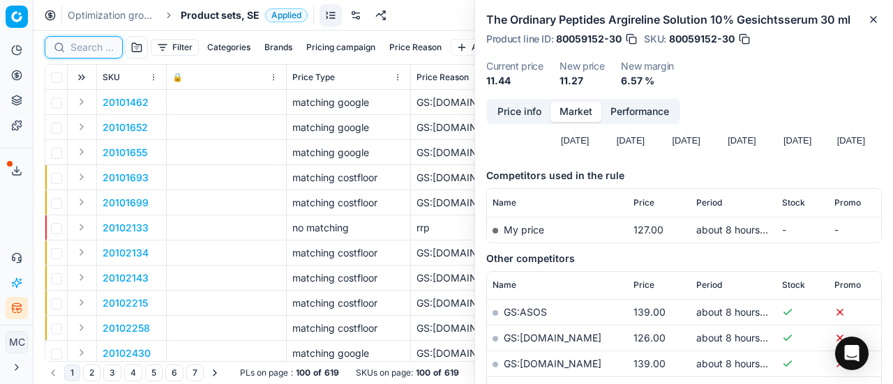
click at [98, 51] on input at bounding box center [91, 47] width 43 height 14
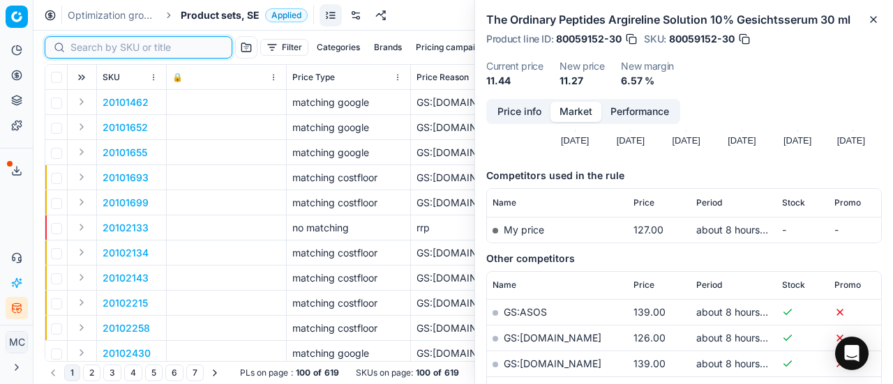
paste input "80059152-30"
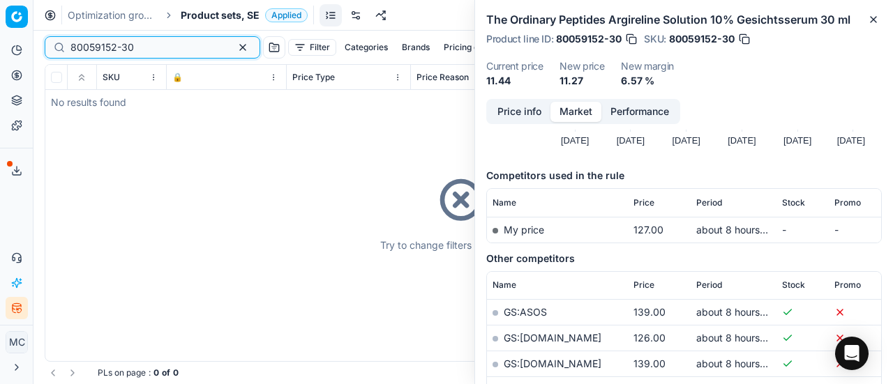
type input "80059152-30"
click at [205, 11] on span "Product sets, SE" at bounding box center [220, 15] width 79 height 14
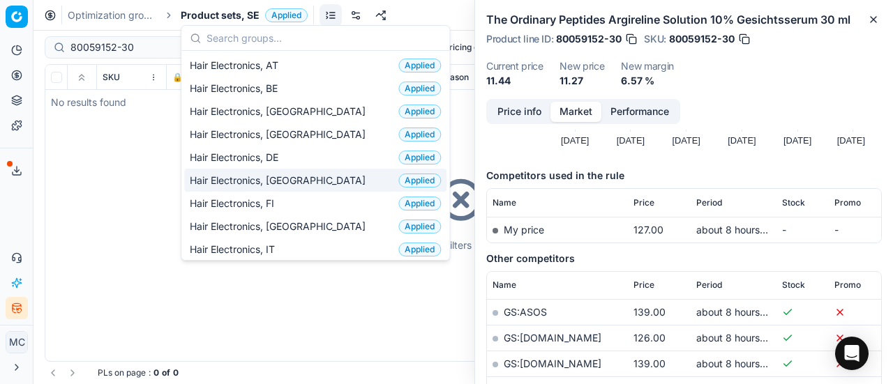
scroll to position [70, 0]
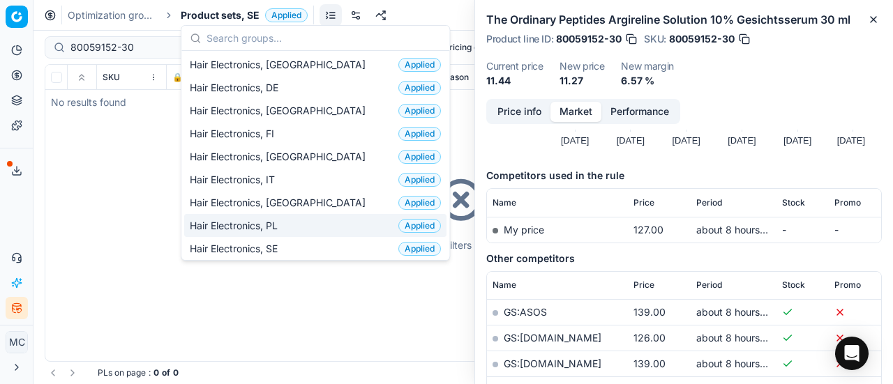
click at [292, 239] on div "Hair Electronics, SE Applied" at bounding box center [315, 248] width 262 height 23
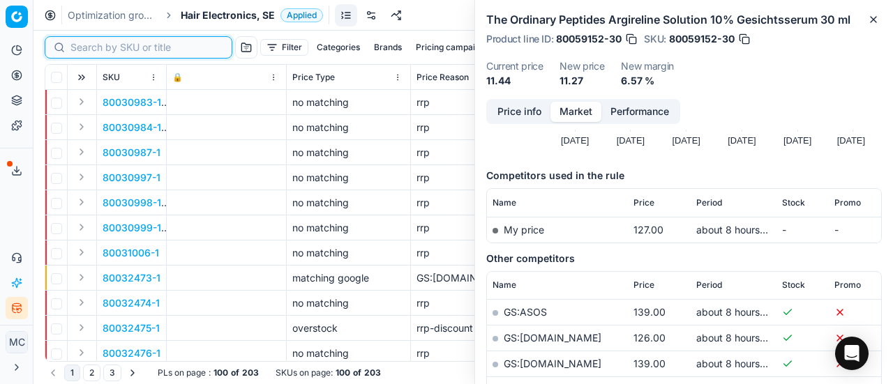
click at [81, 46] on input at bounding box center [146, 47] width 153 height 14
paste input "80059152-30"
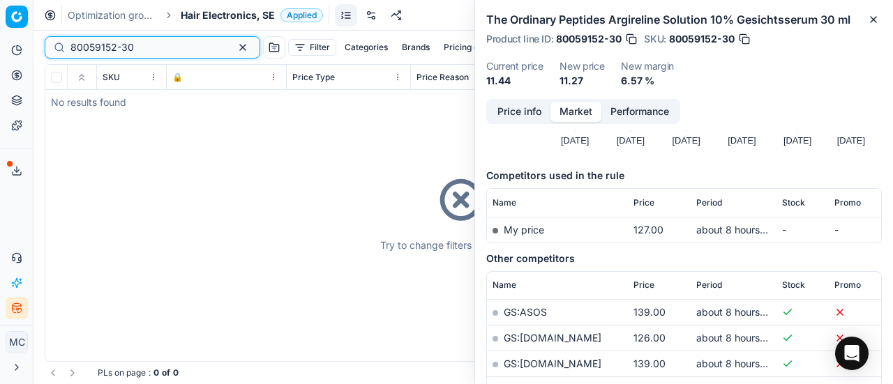
type input "80059152-30"
click at [198, 16] on span "Hair Electronics, SE" at bounding box center [228, 15] width 94 height 14
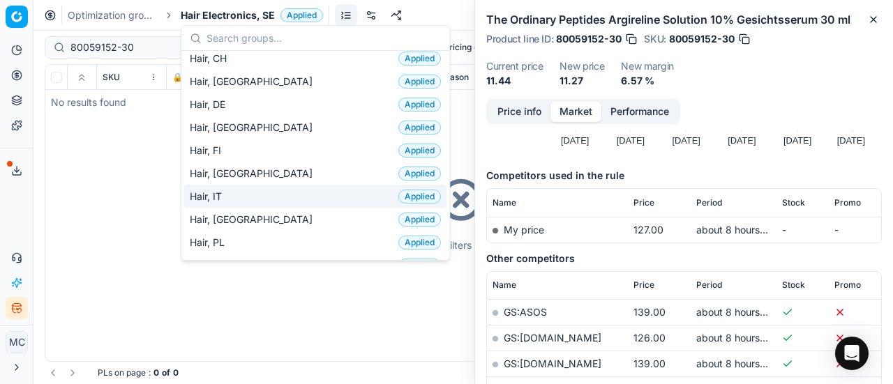
scroll to position [349, 0]
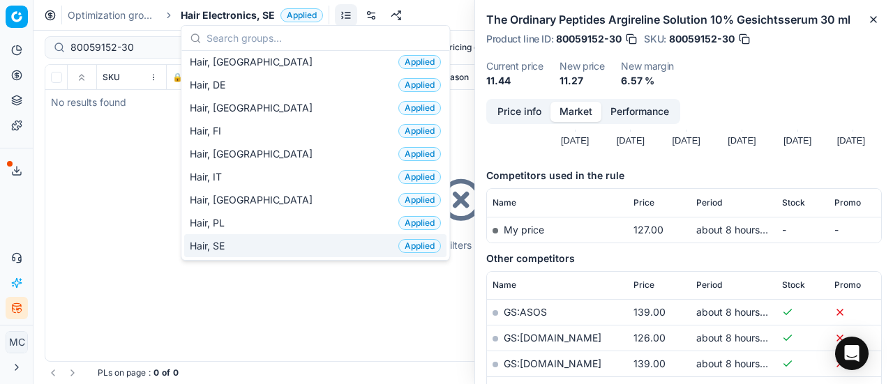
click at [250, 241] on div "Hair, SE Applied" at bounding box center [315, 245] width 262 height 23
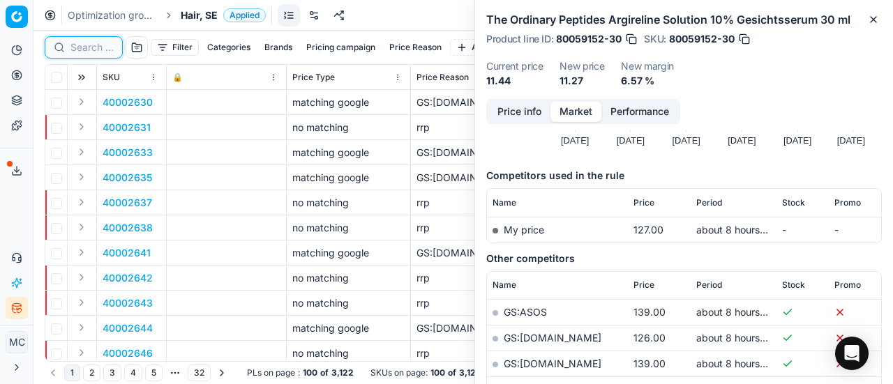
click at [87, 52] on input at bounding box center [91, 47] width 43 height 14
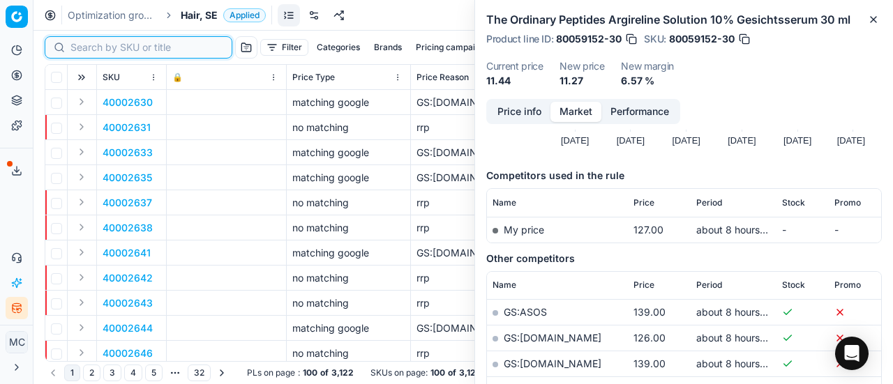
paste input "80077302-50"
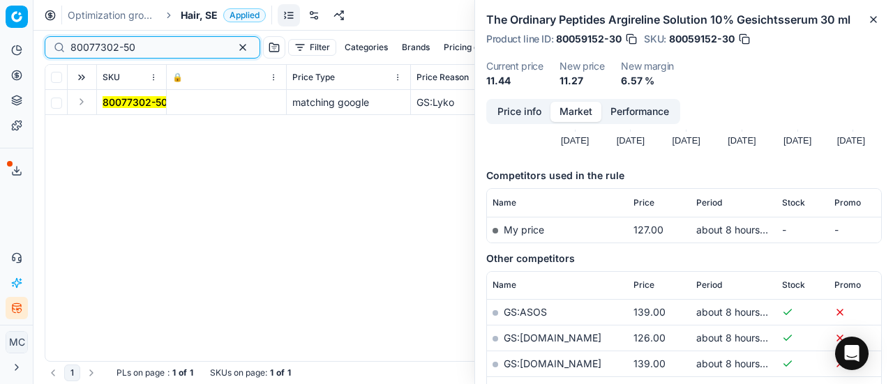
type input "80077302-50"
click at [80, 104] on button "Expand" at bounding box center [81, 101] width 17 height 17
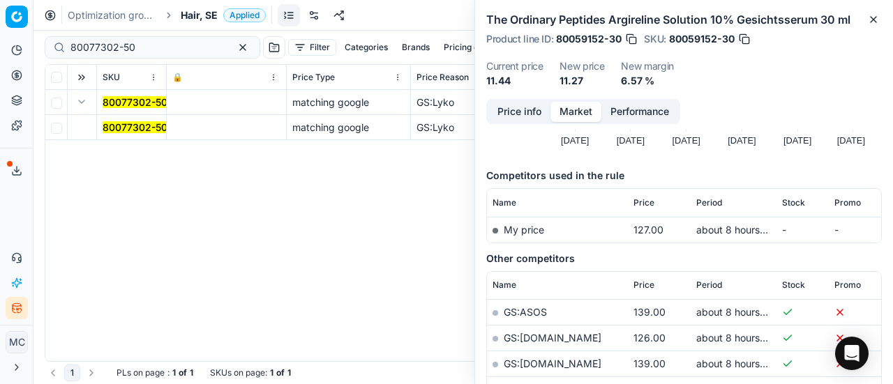
click at [139, 126] on mark "80077302-50" at bounding box center [135, 127] width 65 height 12
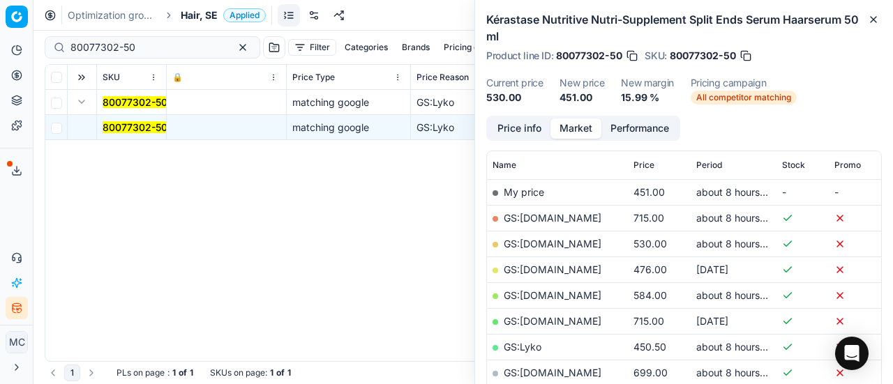
scroll to position [279, 0]
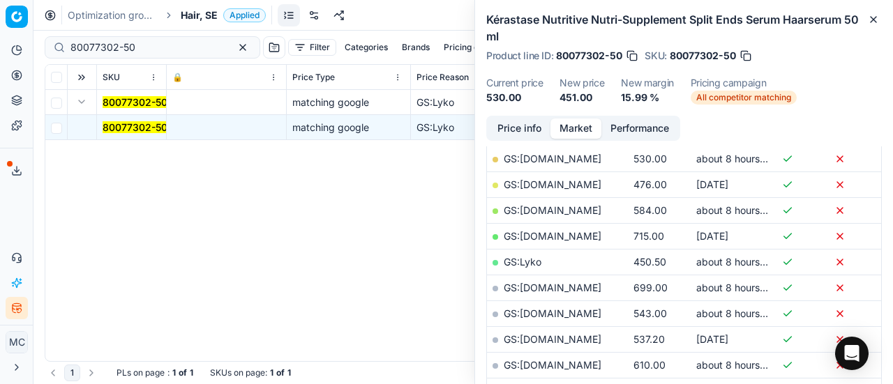
click at [523, 257] on link "GS:Lyko" at bounding box center [523, 262] width 38 height 12
drag, startPoint x: 201, startPoint y: 13, endPoint x: 183, endPoint y: 19, distance: 19.0
click at [199, 13] on span "Hair, SE" at bounding box center [199, 15] width 37 height 14
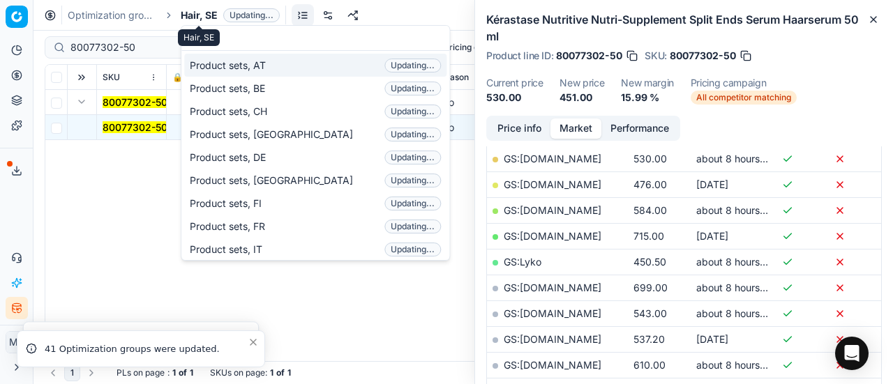
scroll to position [174, 0]
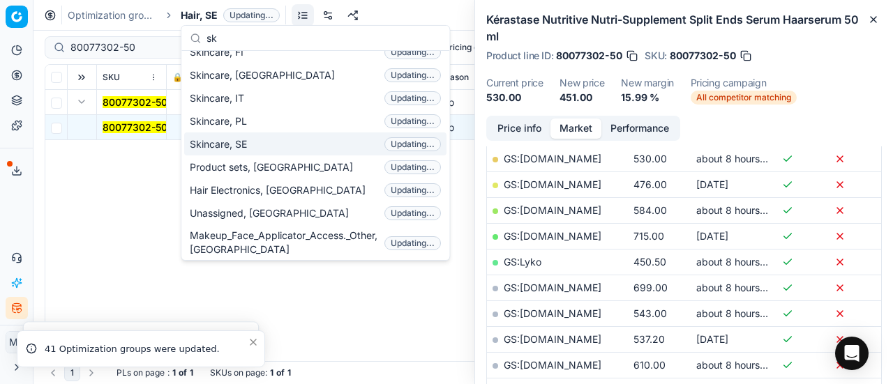
type input "sk"
click at [293, 139] on div "Skincare, SE Updating..." at bounding box center [315, 144] width 262 height 23
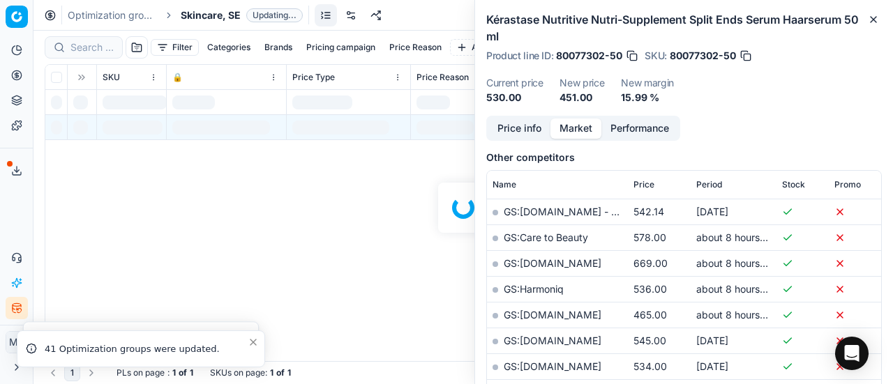
scroll to position [279, 0]
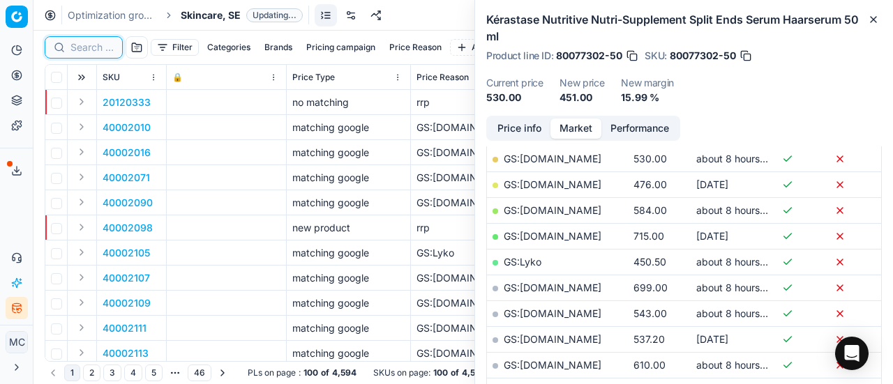
click at [79, 50] on input at bounding box center [91, 47] width 43 height 14
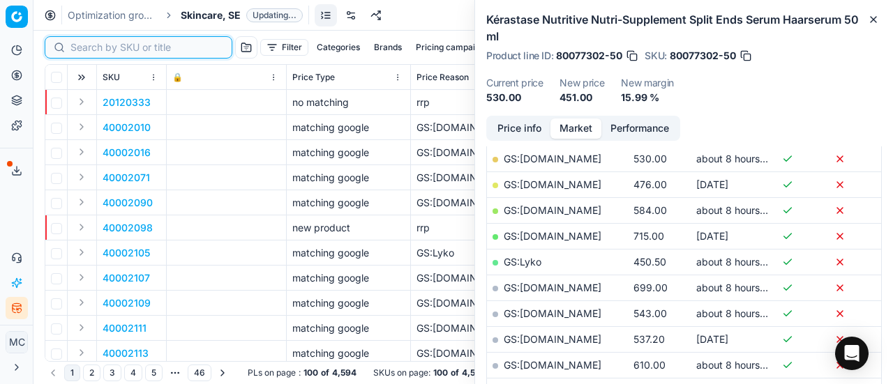
paste input "80051098-30"
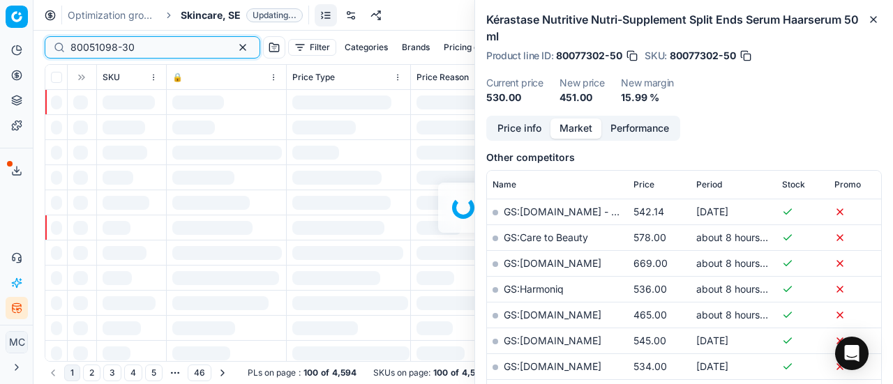
scroll to position [279, 0]
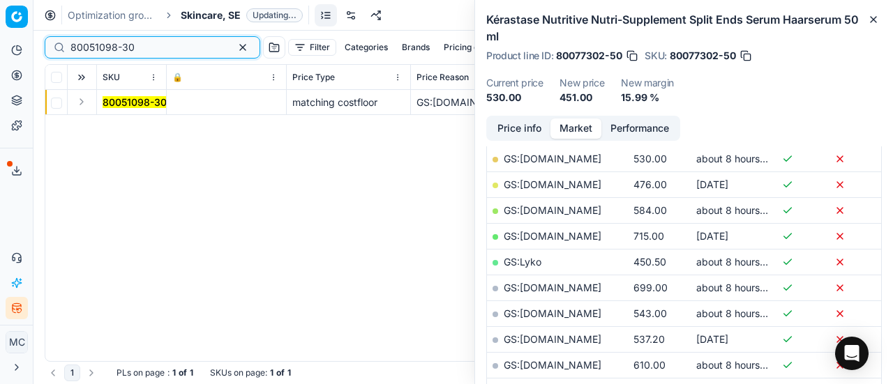
type input "80051098-30"
click at [80, 101] on button "Expand" at bounding box center [81, 101] width 17 height 17
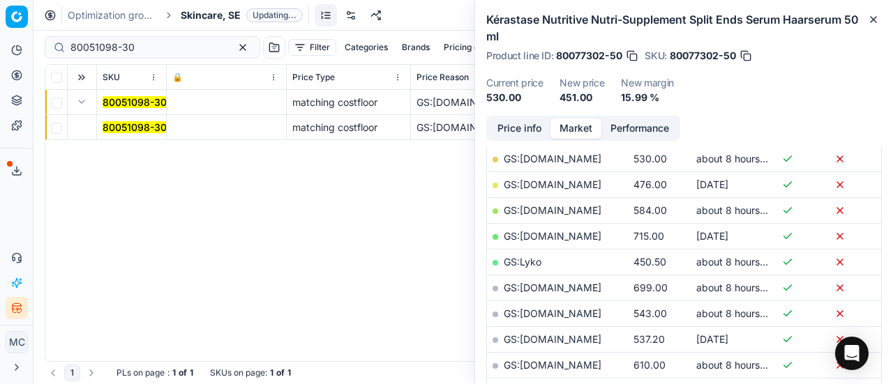
click at [146, 128] on mark "80051098-30" at bounding box center [135, 127] width 64 height 12
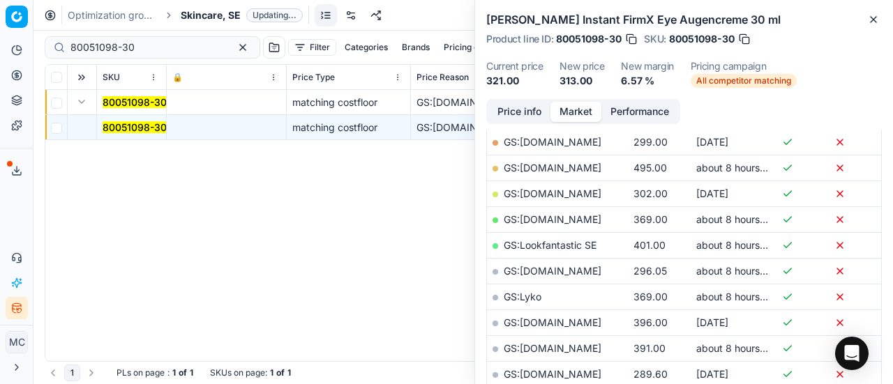
click at [520, 114] on button "Price info" at bounding box center [519, 112] width 62 height 20
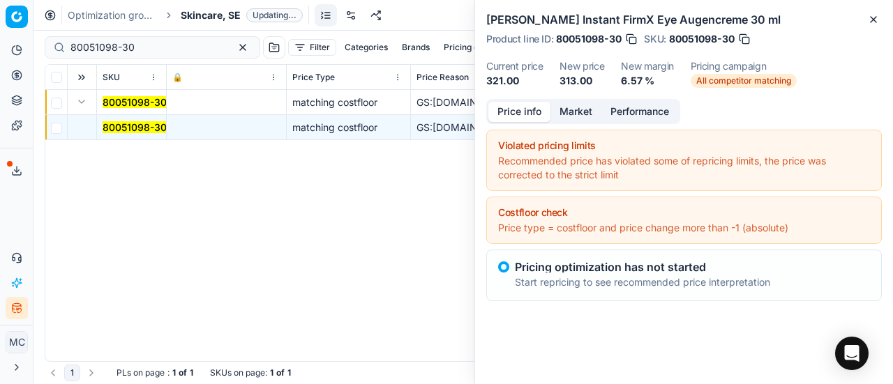
scroll to position [0, 0]
click at [582, 106] on button "Market" at bounding box center [575, 112] width 51 height 20
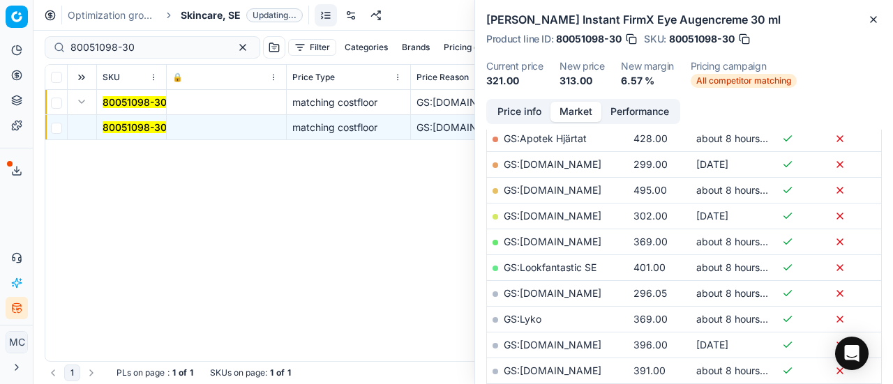
scroll to position [279, 0]
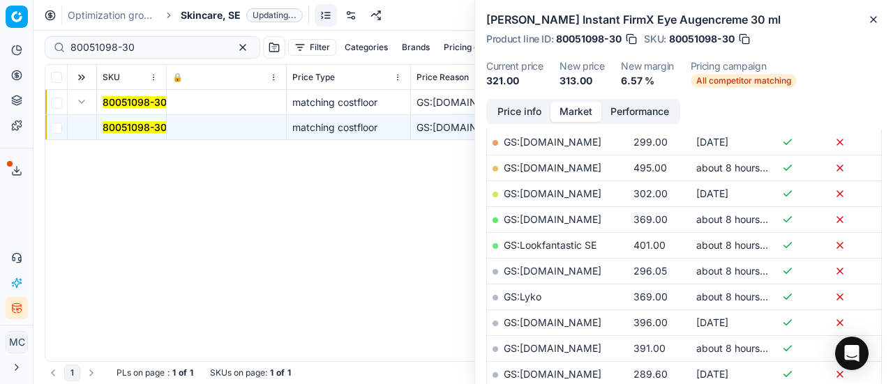
click at [562, 270] on link "GS:[DOMAIN_NAME]" at bounding box center [553, 271] width 98 height 12
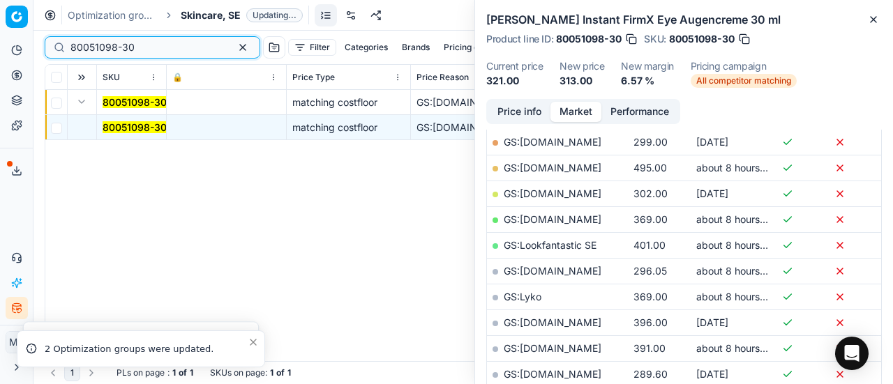
drag, startPoint x: 158, startPoint y: 48, endPoint x: 0, endPoint y: 10, distance: 162.2
click at [0, 15] on div "Pricing platform Analytics Pricing Product portfolio Templates Export service 2…" at bounding box center [446, 192] width 893 height 384
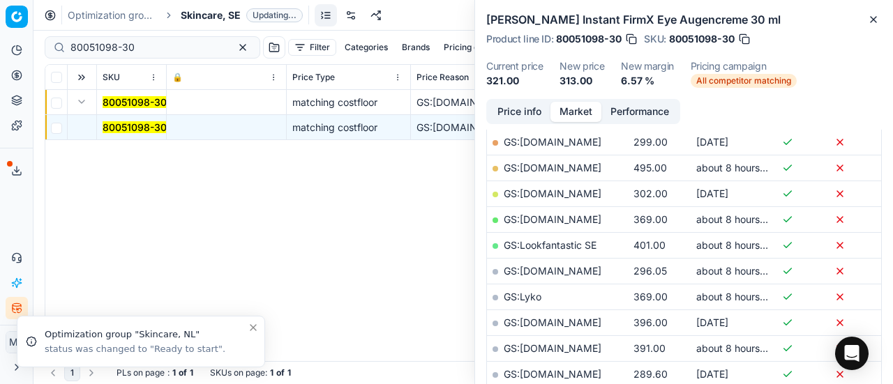
click at [219, 15] on span "Skincare, SE" at bounding box center [211, 15] width 60 height 14
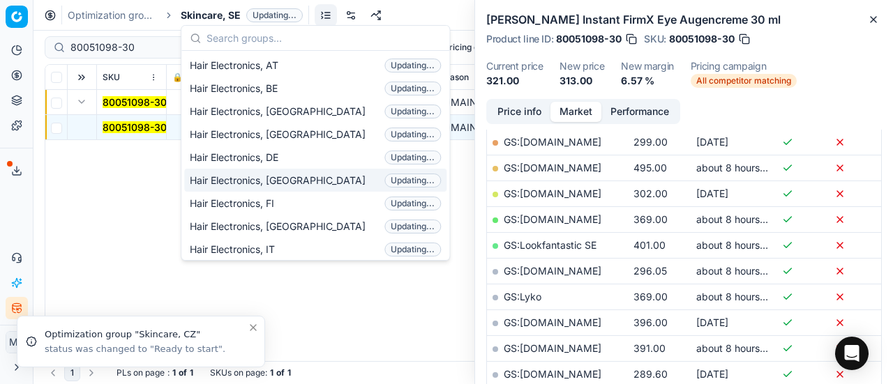
click at [286, 179] on span "Hair Electronics, [GEOGRAPHIC_DATA]" at bounding box center [280, 181] width 181 height 14
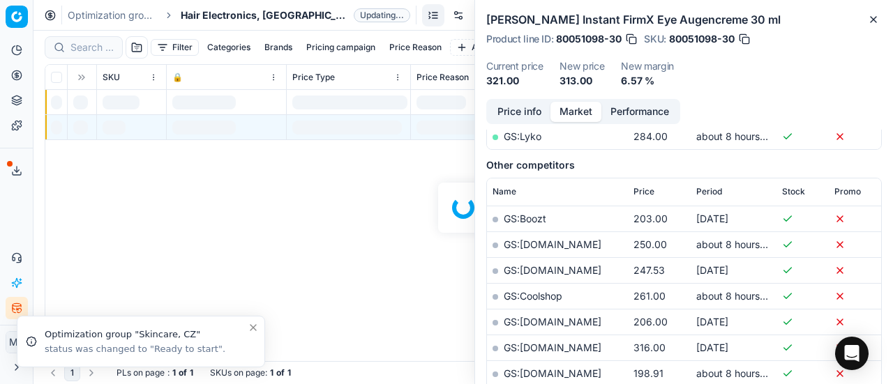
scroll to position [279, 0]
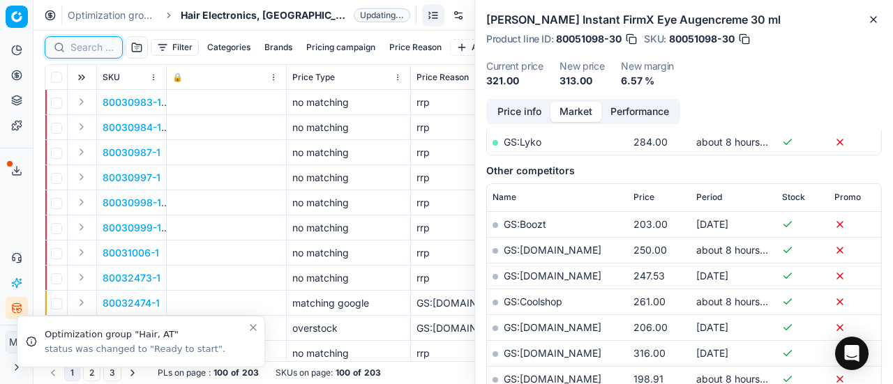
click at [109, 52] on input at bounding box center [91, 47] width 43 height 14
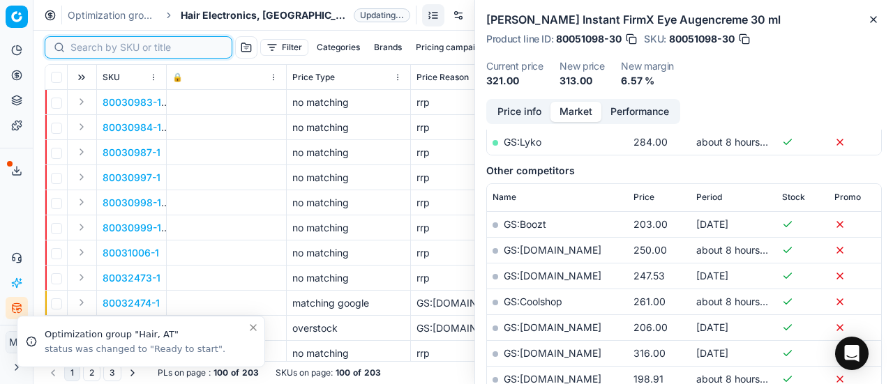
paste input "90014166-0022458"
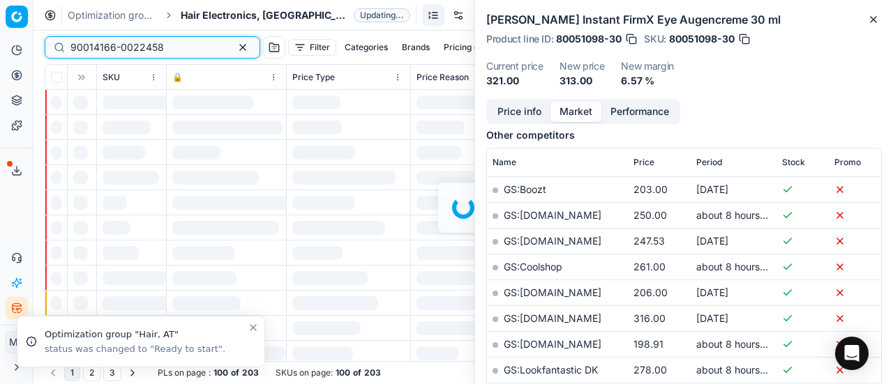
scroll to position [279, 0]
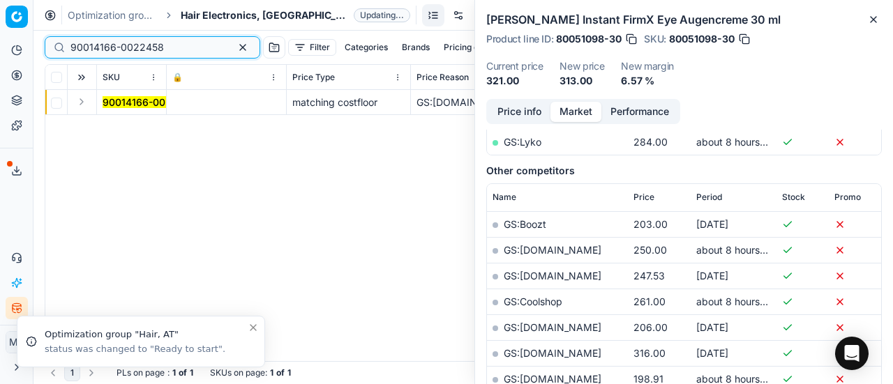
type input "90014166-0022458"
click at [82, 104] on button "Expand" at bounding box center [81, 101] width 17 height 17
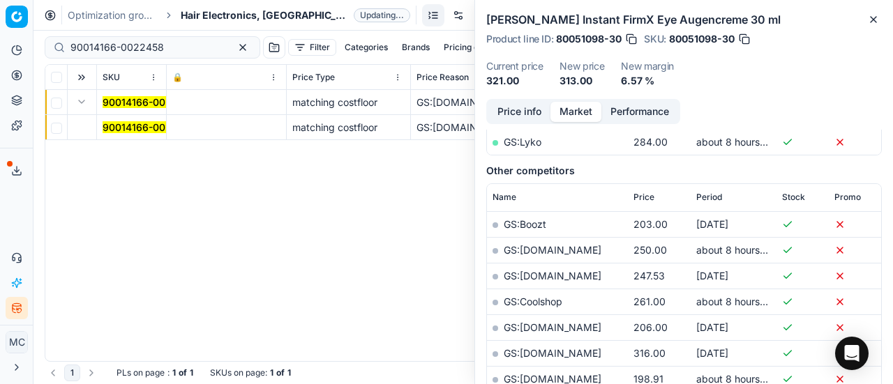
click at [120, 123] on mark "90014166-0022458" at bounding box center [149, 127] width 93 height 12
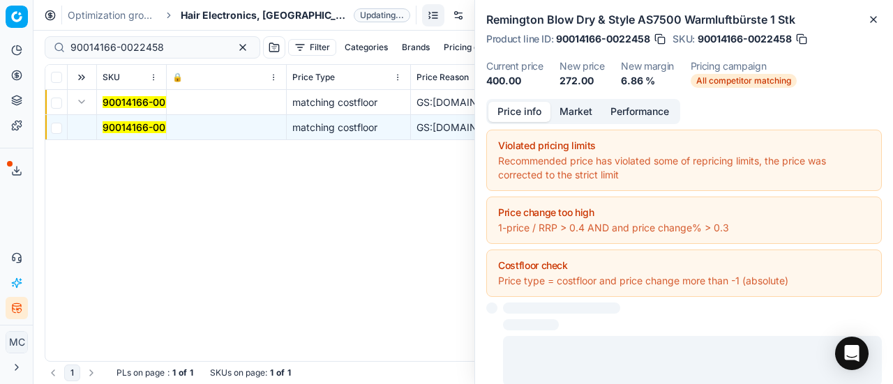
click at [531, 112] on button "Price info" at bounding box center [519, 112] width 62 height 20
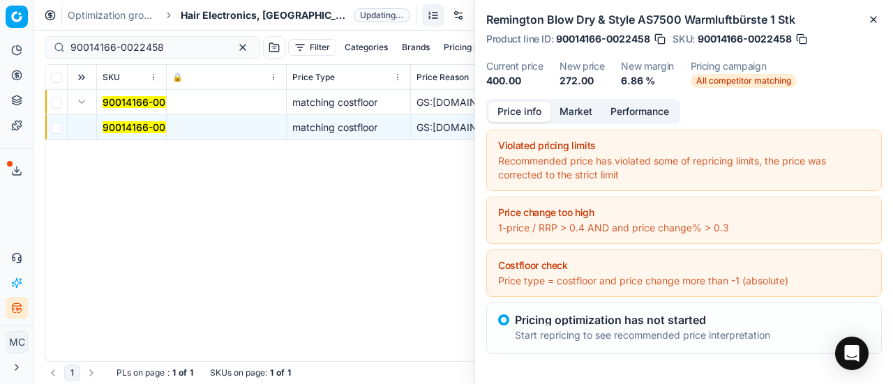
scroll to position [1, 0]
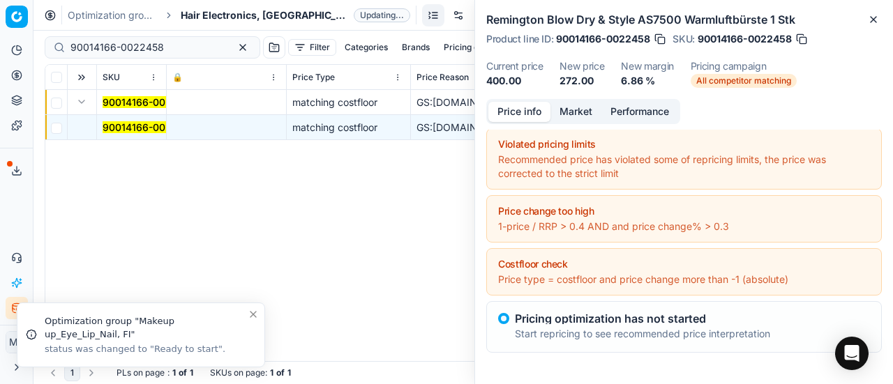
click at [577, 119] on button "Market" at bounding box center [575, 112] width 51 height 20
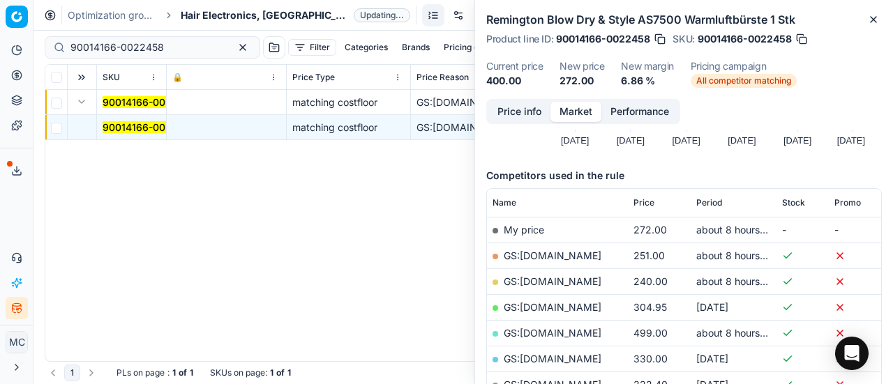
scroll to position [209, 0]
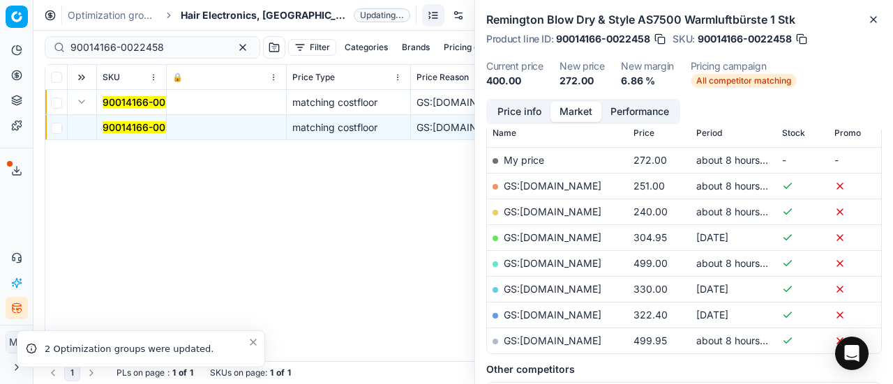
click at [590, 209] on link "GS:[DOMAIN_NAME]" at bounding box center [553, 212] width 98 height 12
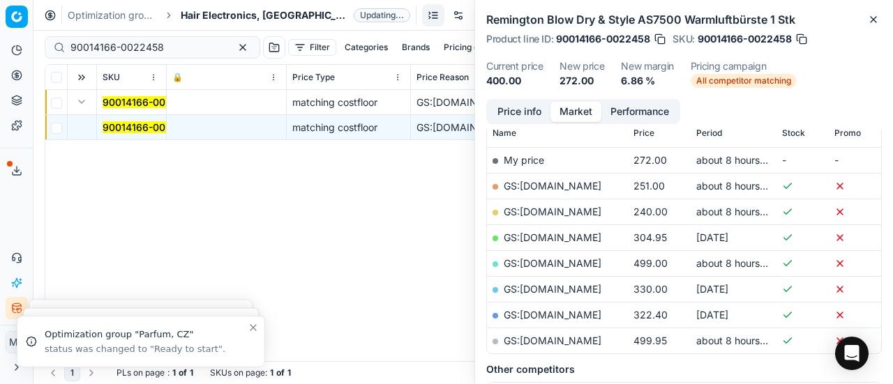
click at [212, 15] on span "Hair Electronics, [GEOGRAPHIC_DATA]" at bounding box center [264, 15] width 167 height 14
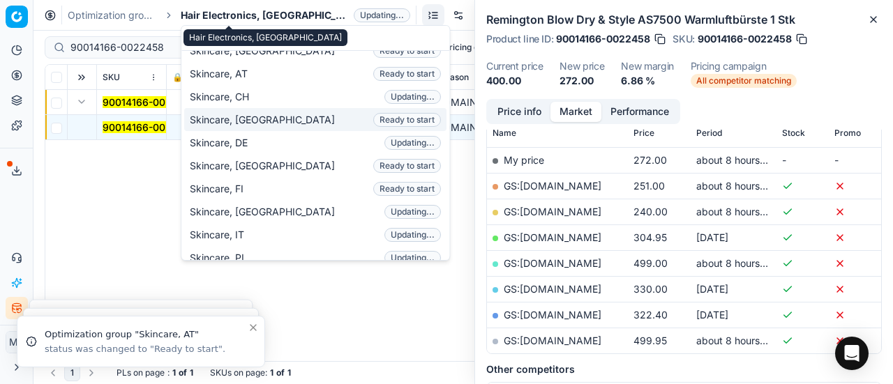
scroll to position [0, 0]
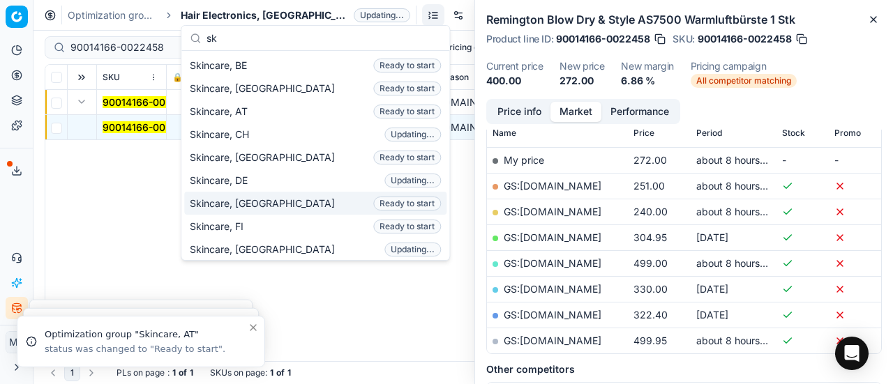
type input "sk"
click at [262, 200] on div "Skincare, DK Ready to start" at bounding box center [315, 203] width 262 height 23
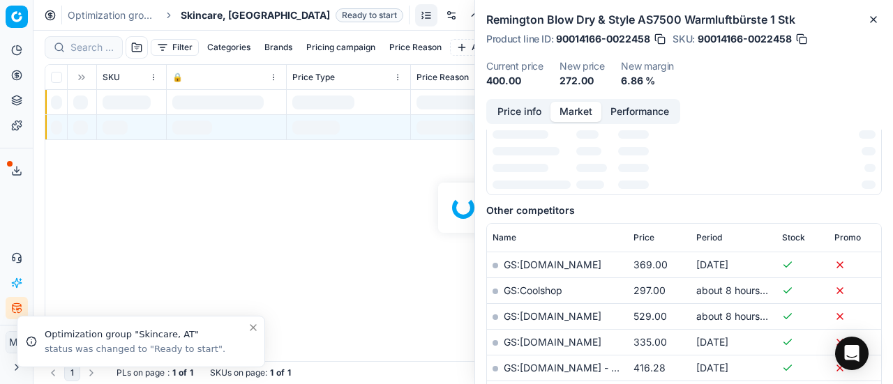
scroll to position [209, 0]
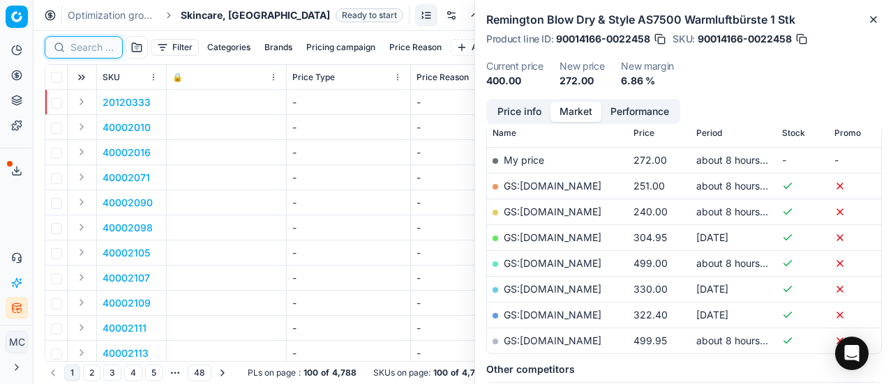
click at [96, 46] on input at bounding box center [91, 47] width 43 height 14
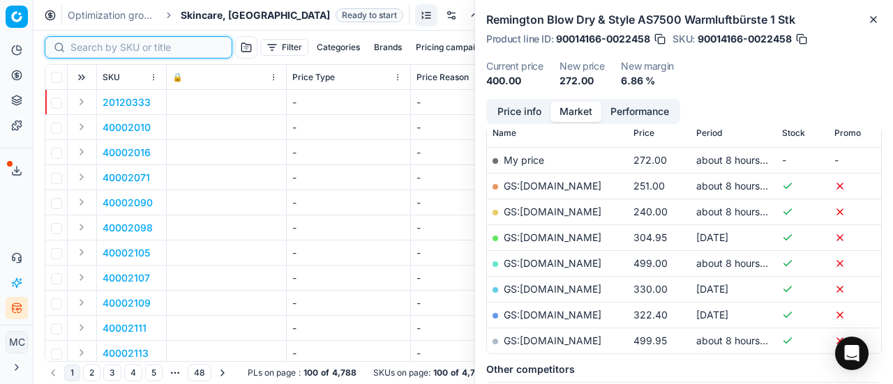
paste input "90012443-0019586"
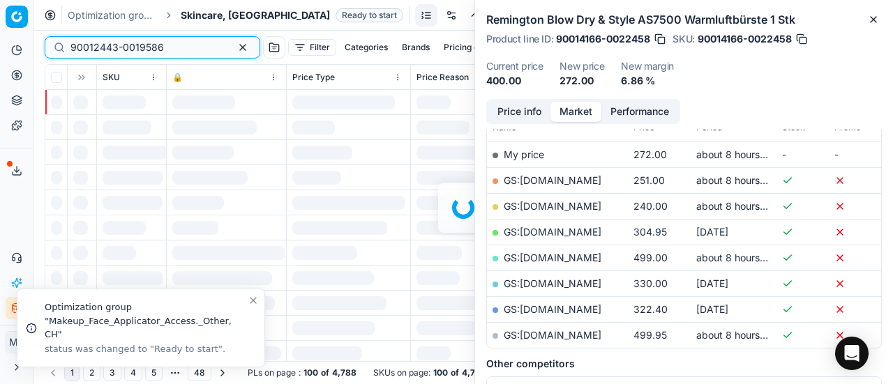
scroll to position [209, 0]
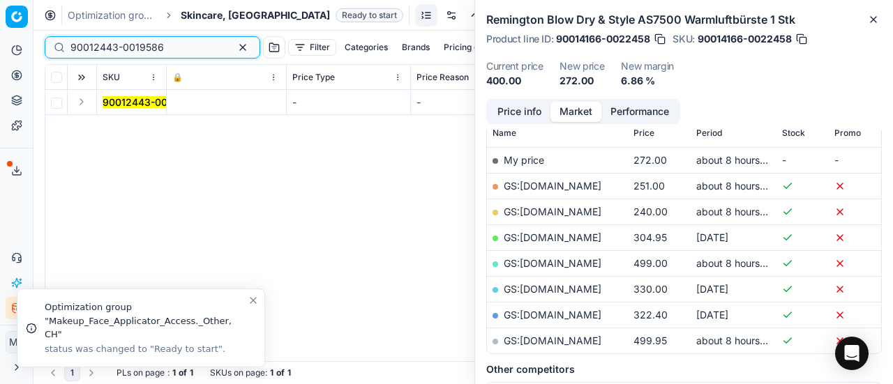
type input "90012443-0019586"
click at [80, 101] on button "Expand" at bounding box center [81, 101] width 17 height 17
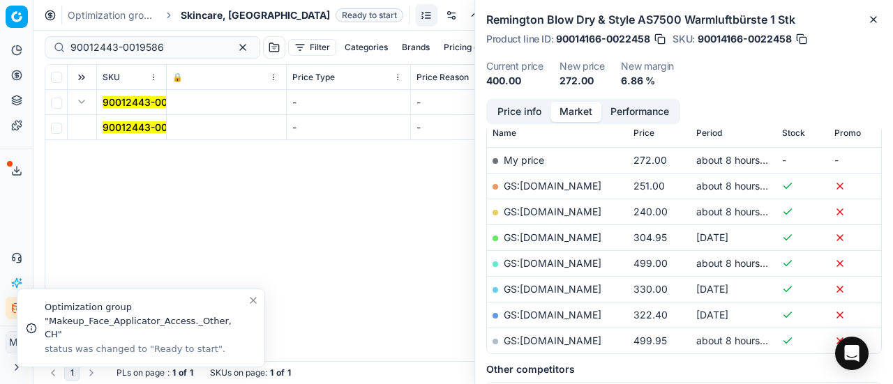
click at [133, 130] on mark "90012443-0019586" at bounding box center [149, 127] width 93 height 12
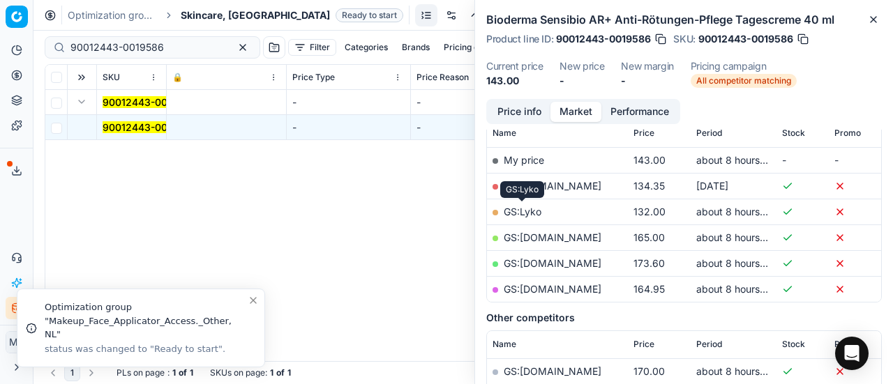
click at [526, 213] on link "GS:Lyko" at bounding box center [523, 212] width 38 height 12
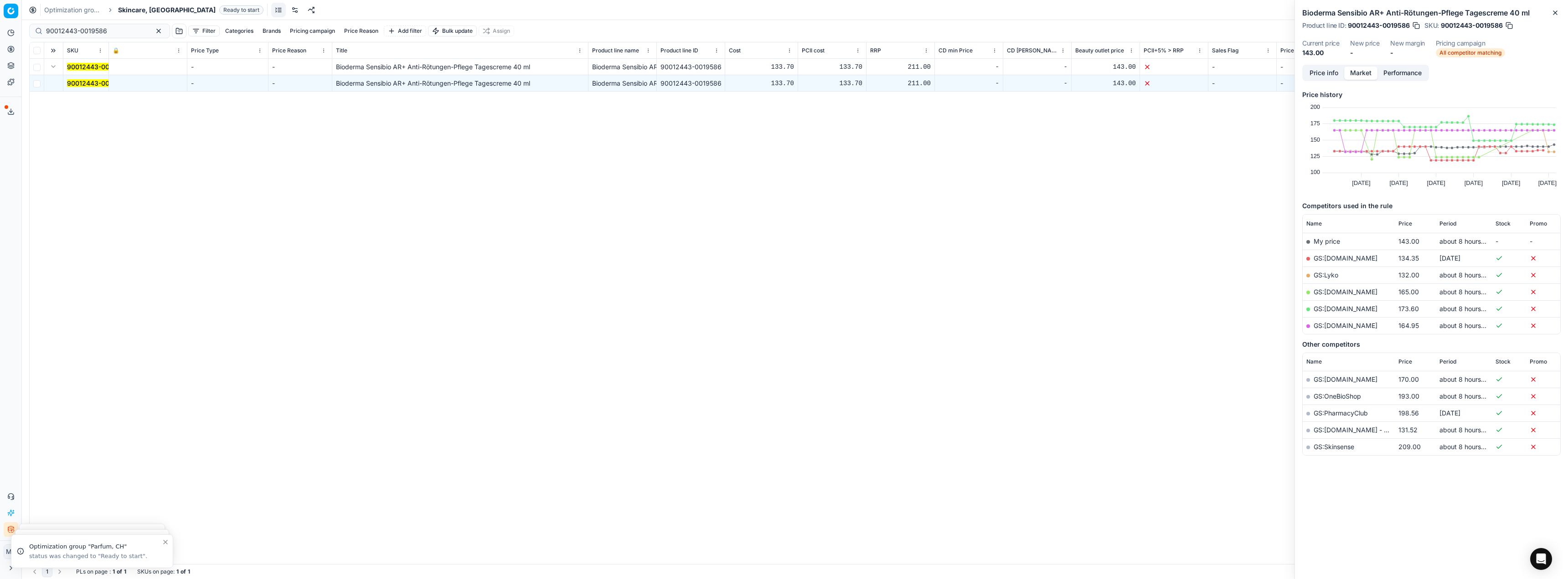
scroll to position [0, 0]
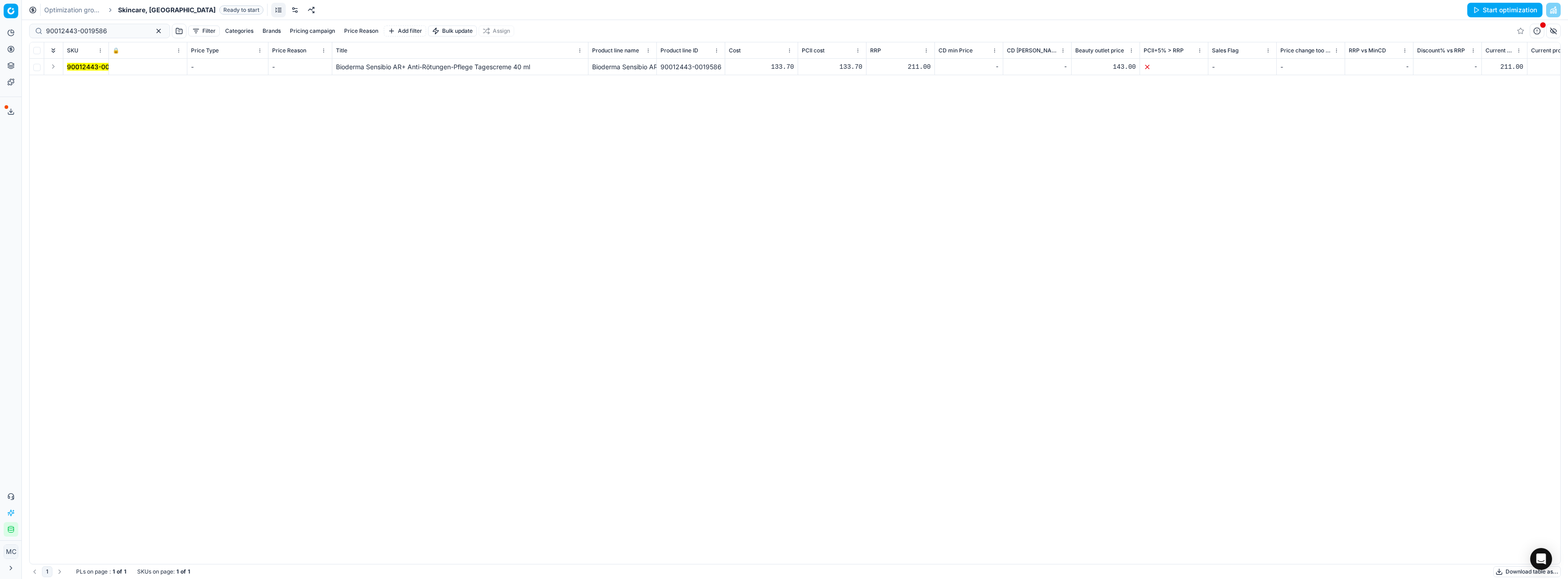
click at [64, 3] on div "Optimization groups Skincare, DK Ready to start Start optimization" at bounding box center [795, 10] width 1546 height 20
click at [65, 8] on link "Optimization groups" at bounding box center [73, 10] width 58 height 9
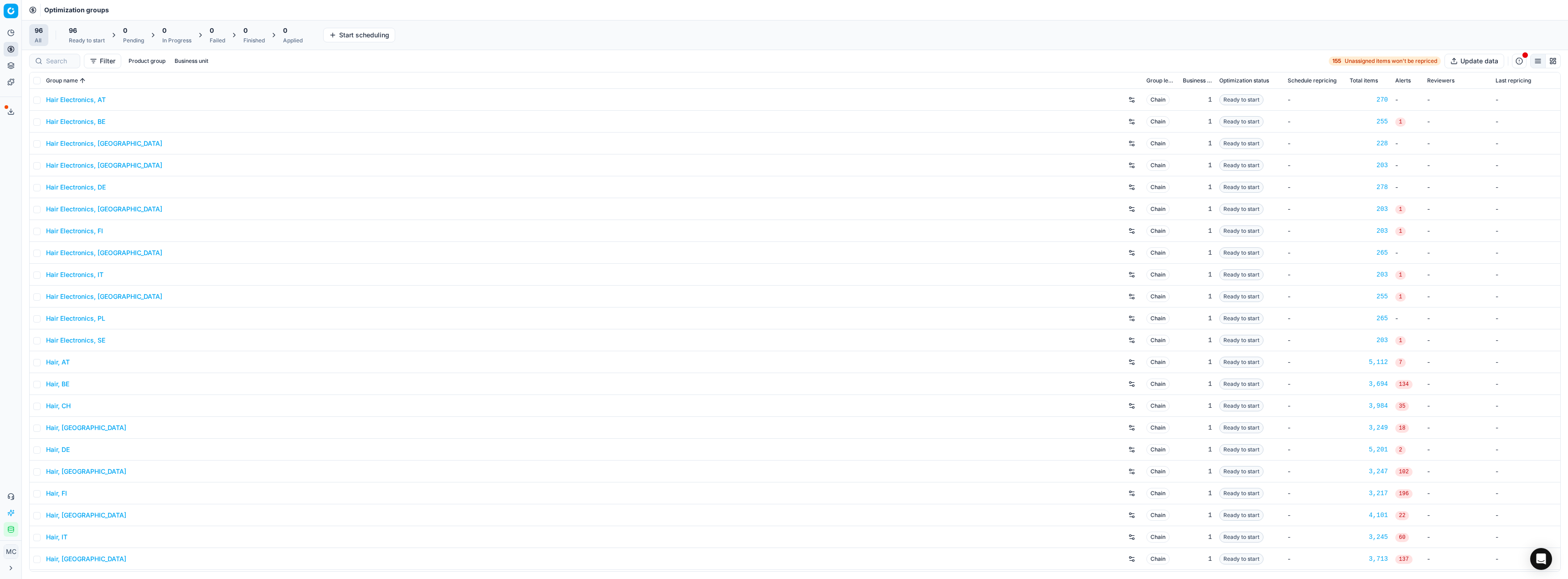
click at [88, 36] on div "96 Ready to start" at bounding box center [86, 35] width 36 height 18
click at [125, 35] on button "Start All" at bounding box center [126, 35] width 35 height 14
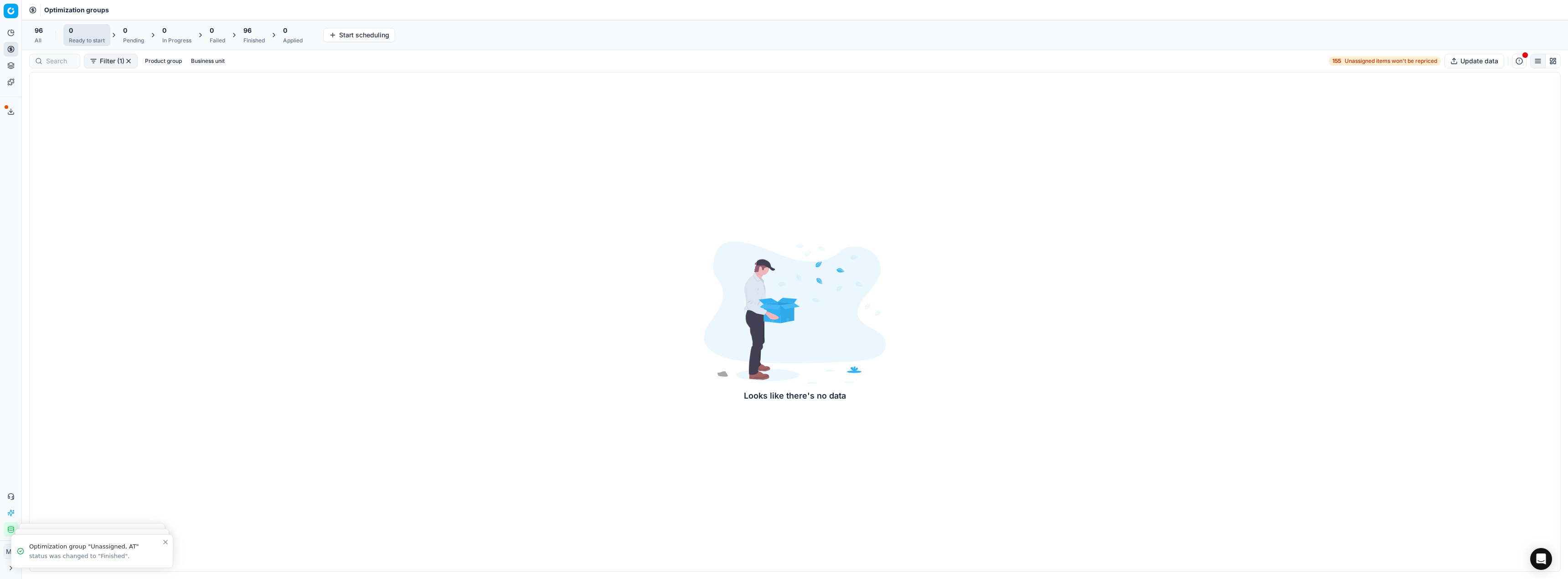
click at [254, 39] on div "Finished" at bounding box center [254, 40] width 22 height 7
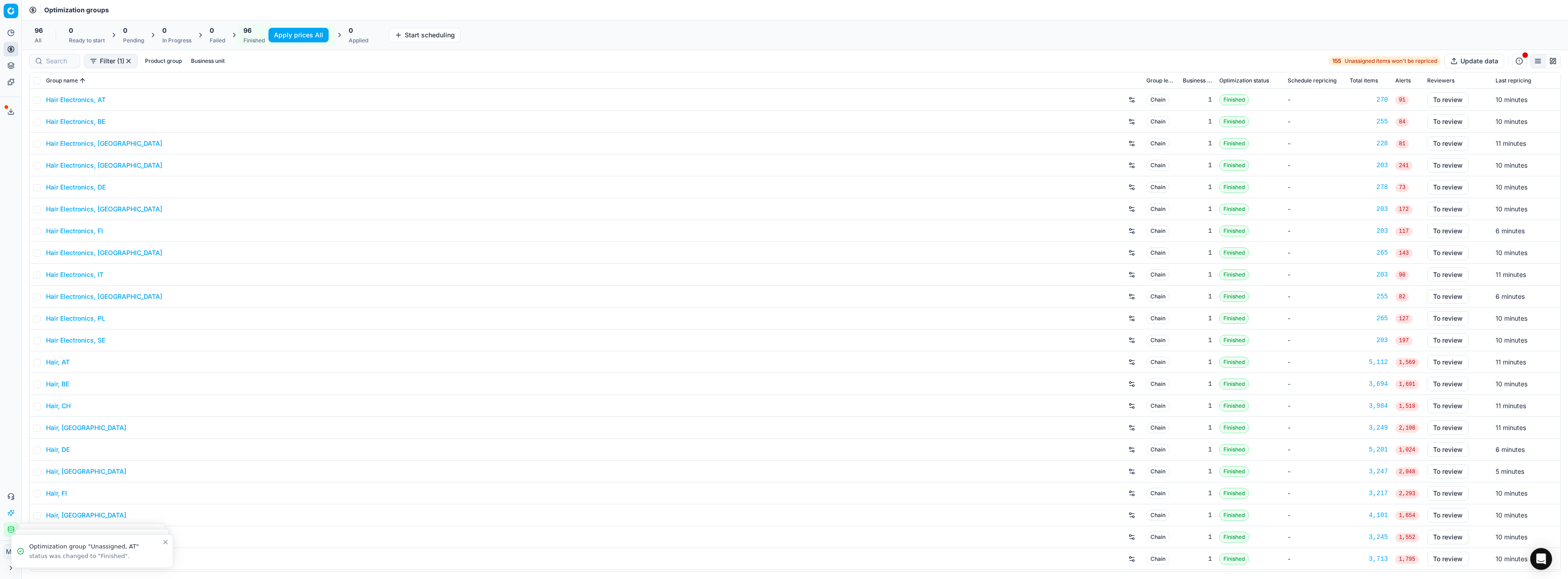
click at [290, 35] on button "Apply prices All" at bounding box center [299, 35] width 60 height 14
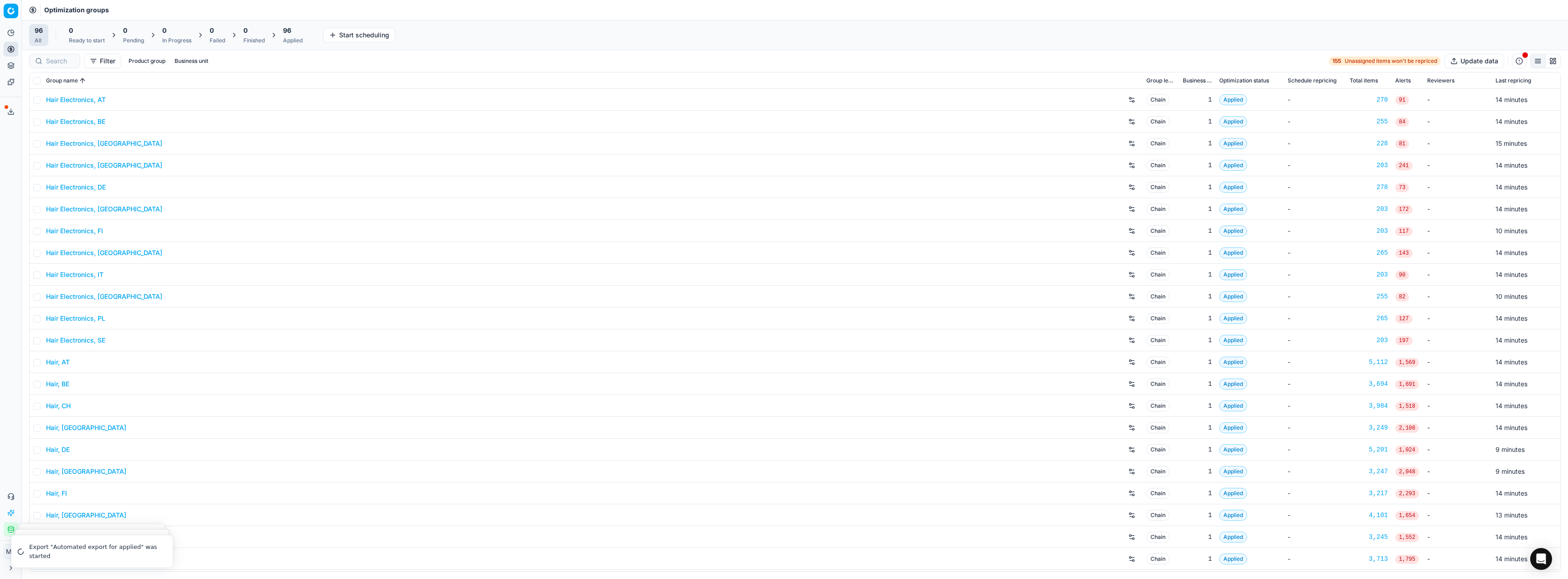
click at [297, 27] on div "96" at bounding box center [293, 31] width 20 height 9
click at [352, 38] on button "Export prices All" at bounding box center [337, 35] width 61 height 14
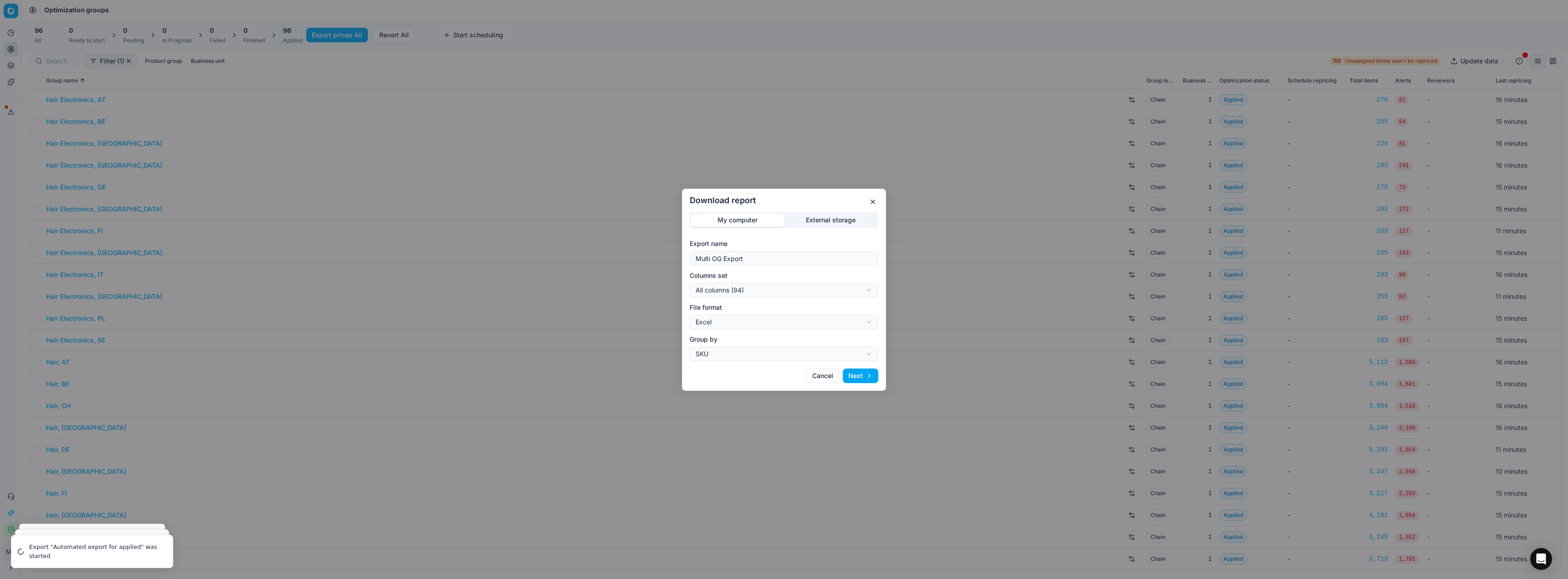
click at [837, 295] on div "Download report My computer External storage Export name Multi OG Export Column…" at bounding box center [784, 290] width 1568 height 579
select select "custom"
click at [757, 320] on div "Download report My computer External storage Export name Multi OG Export Column…" at bounding box center [784, 290] width 1568 height 579
select select "csv"
click at [867, 372] on button "Next" at bounding box center [860, 376] width 35 height 14
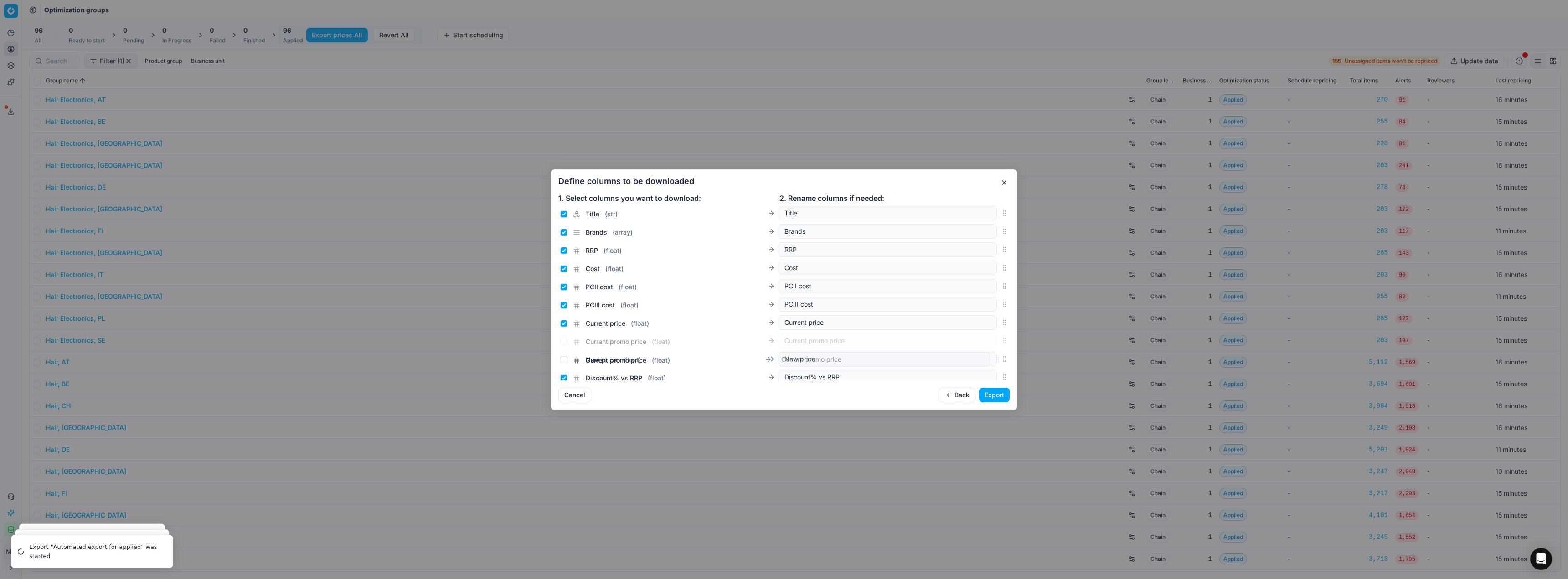
scroll to position [77, 0]
drag, startPoint x: 996, startPoint y: 293, endPoint x: 987, endPoint y: 317, distance: 25.6
click at [987, 317] on div "Current promo price ( float ) Current promo price" at bounding box center [784, 320] width 451 height 18
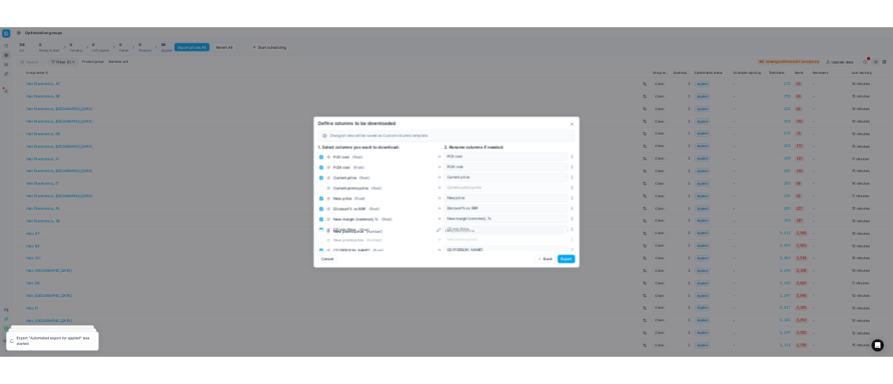
scroll to position [209, 0]
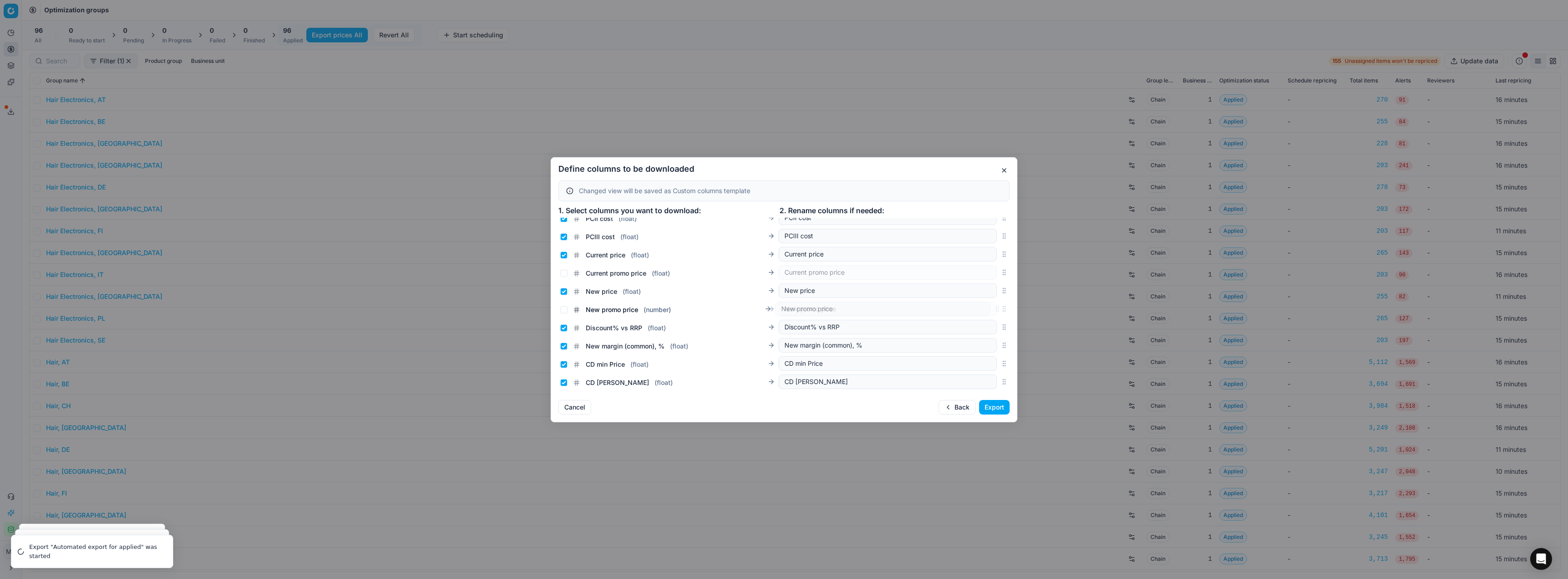
click at [992, 306] on div "New promo price ( number ) New promo price" at bounding box center [784, 309] width 451 height 18
click at [565, 254] on input "Current price ( float )" at bounding box center [563, 255] width 7 height 7
checkbox input "false"
click at [567, 271] on input "Current promo price ( float )" at bounding box center [563, 273] width 7 height 7
checkbox input "true"
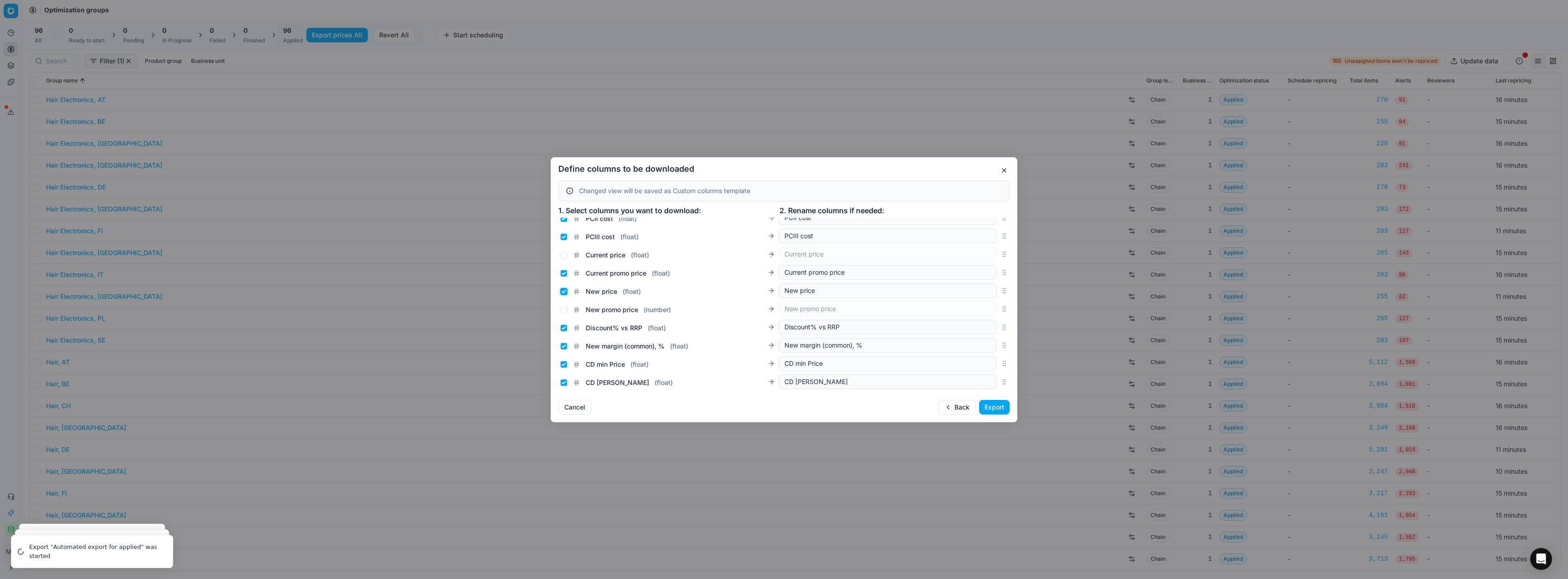
click at [567, 290] on input "New price ( float )" at bounding box center [563, 291] width 7 height 7
checkbox input "false"
click at [565, 308] on input "New promo price ( number )" at bounding box center [563, 310] width 7 height 7
checkbox input "true"
click at [999, 405] on button "Export" at bounding box center [994, 407] width 31 height 14
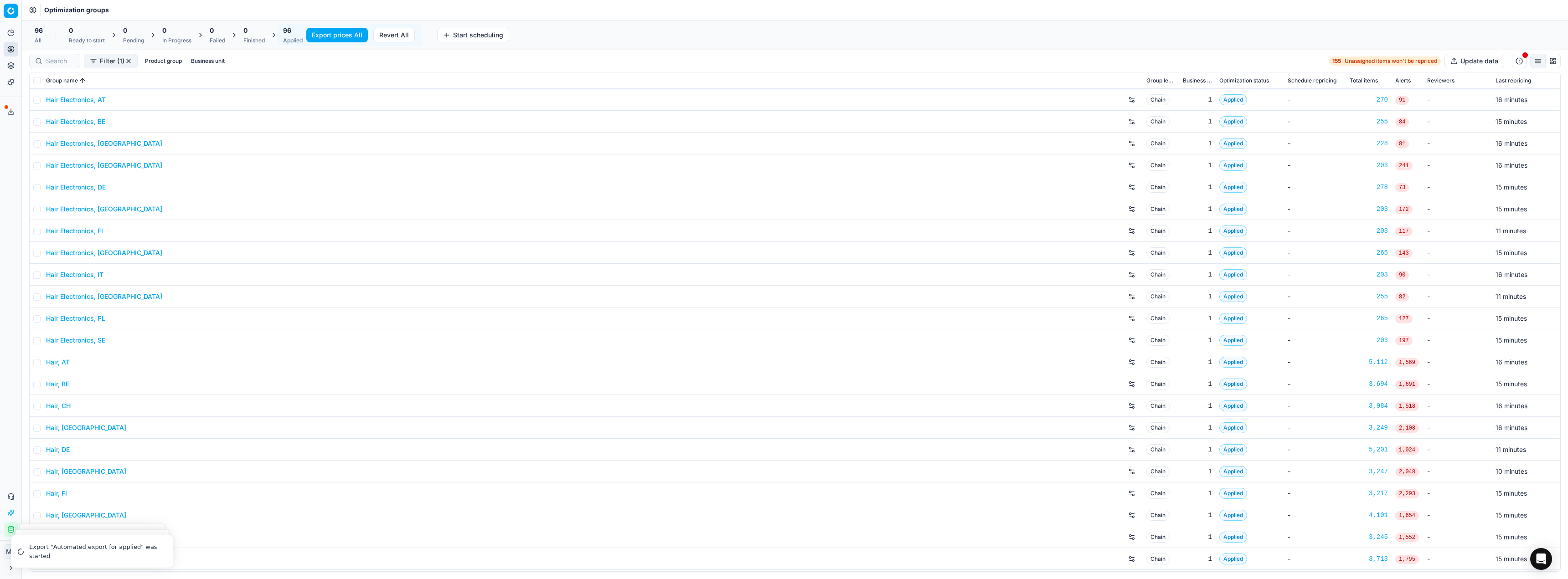
click at [9, 114] on icon at bounding box center [10, 111] width 7 height 7
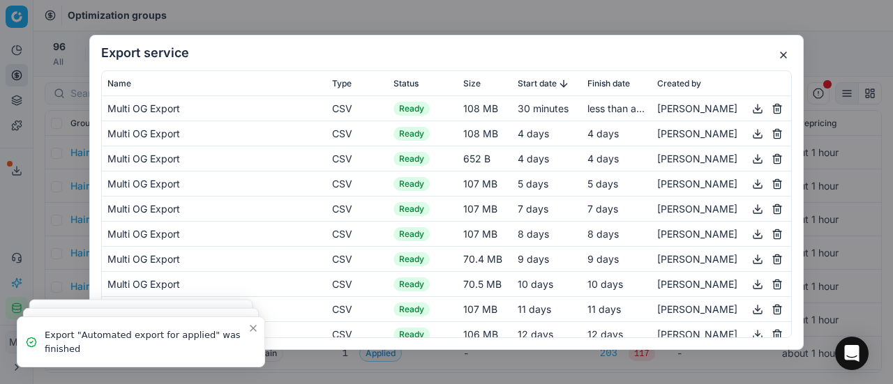
click at [750, 109] on button "button" at bounding box center [757, 108] width 17 height 17
